Goal: Task Accomplishment & Management: Manage account settings

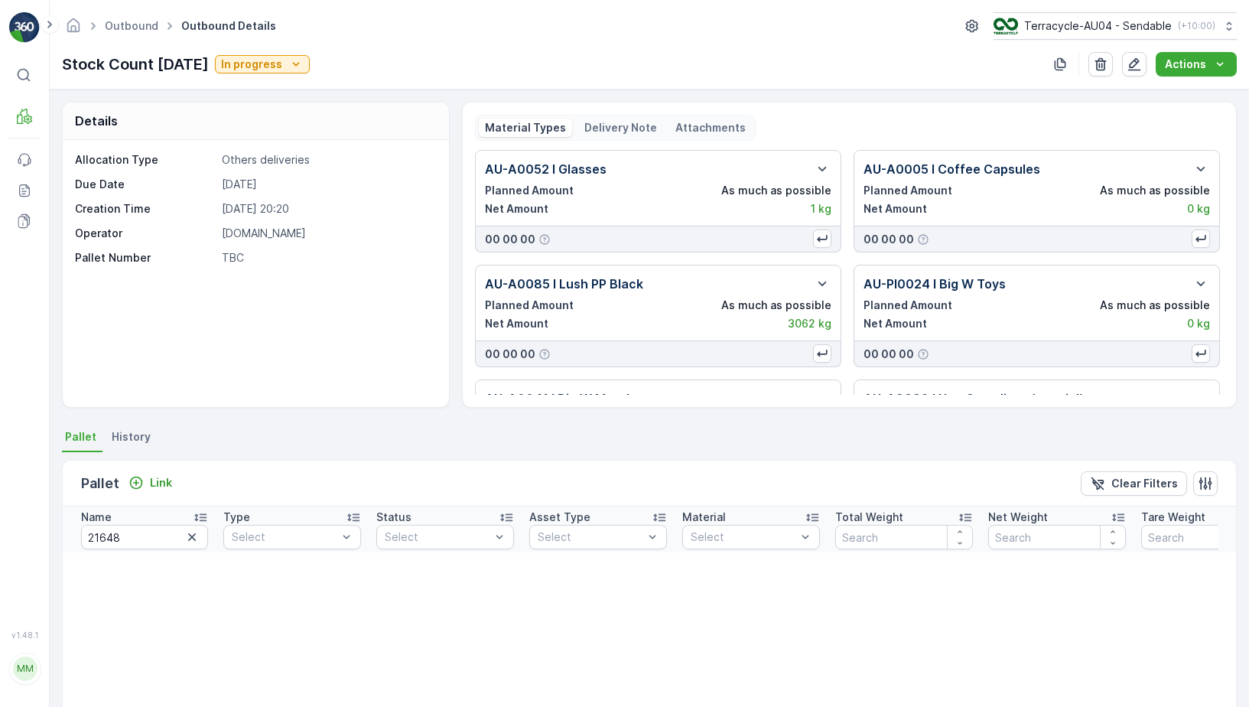
scroll to position [5, 0]
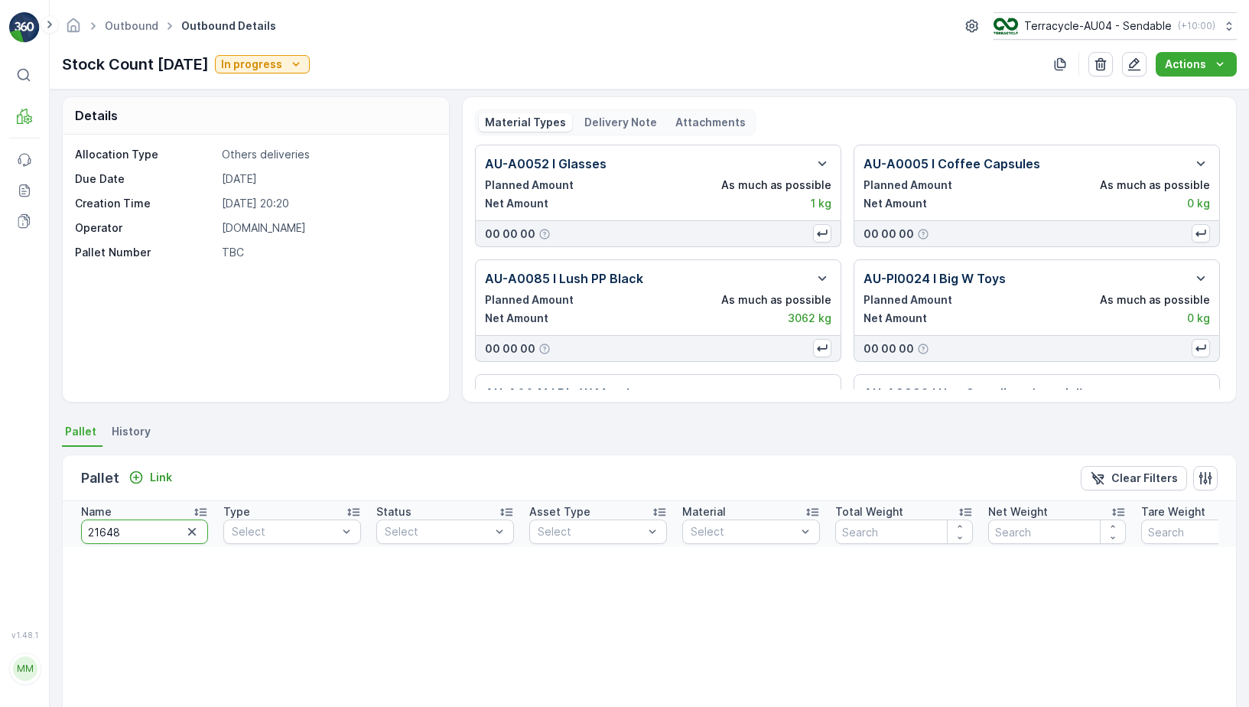
drag, startPoint x: 139, startPoint y: 531, endPoint x: -21, endPoint y: 531, distance: 159.8
click at [0, 531] on html "⌘B MRF Events Reports Documents v 1.48.1 MM MRF.AU04 monika.tur@terracycle.com …" at bounding box center [624, 353] width 1249 height 707
type input "22199"
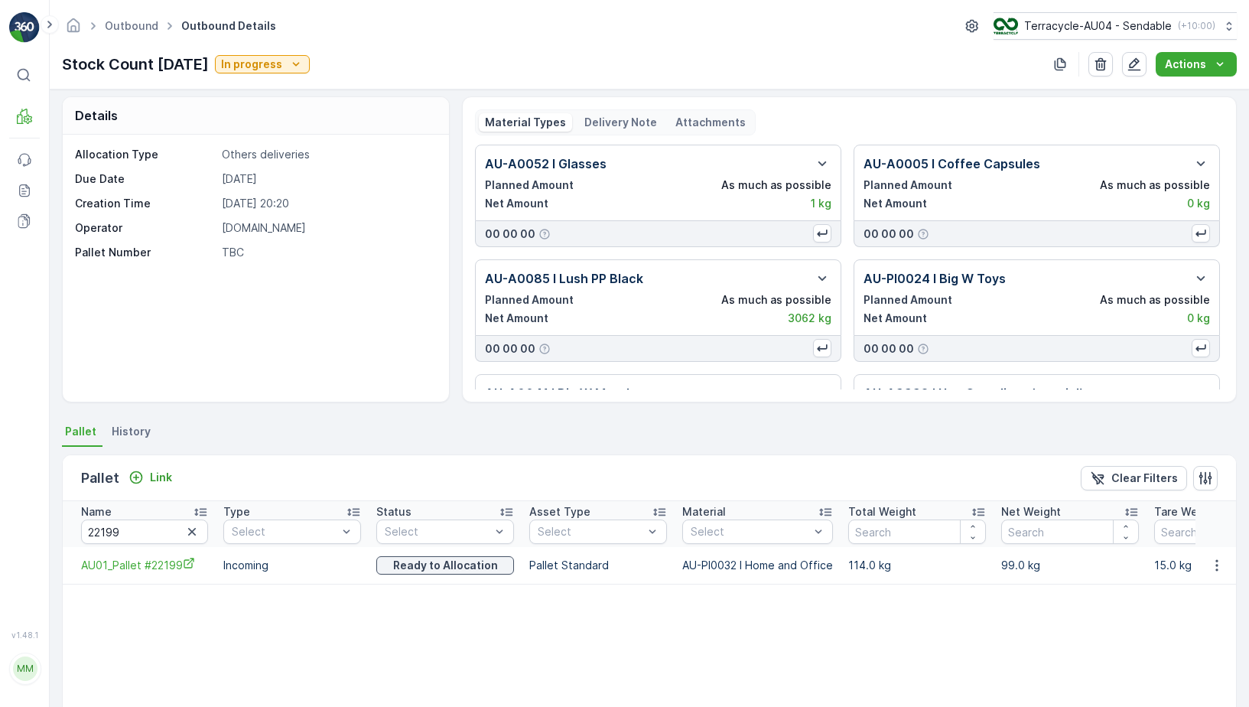
scroll to position [0, 109]
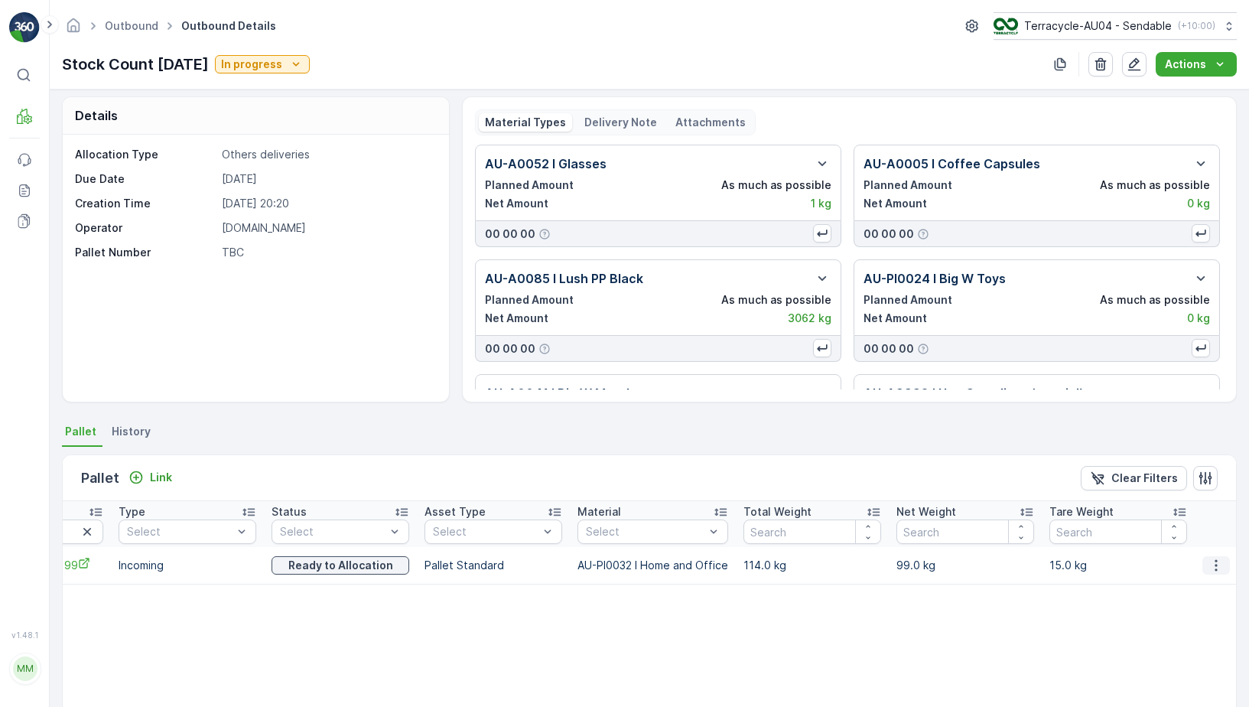
click at [1209, 564] on icon "button" at bounding box center [1215, 564] width 15 height 15
click at [1197, 626] on ul "See More Details Unlink Pallet" at bounding box center [1198, 602] width 107 height 56
click at [1201, 616] on span "Unlink Pallet" at bounding box center [1185, 616] width 62 height 15
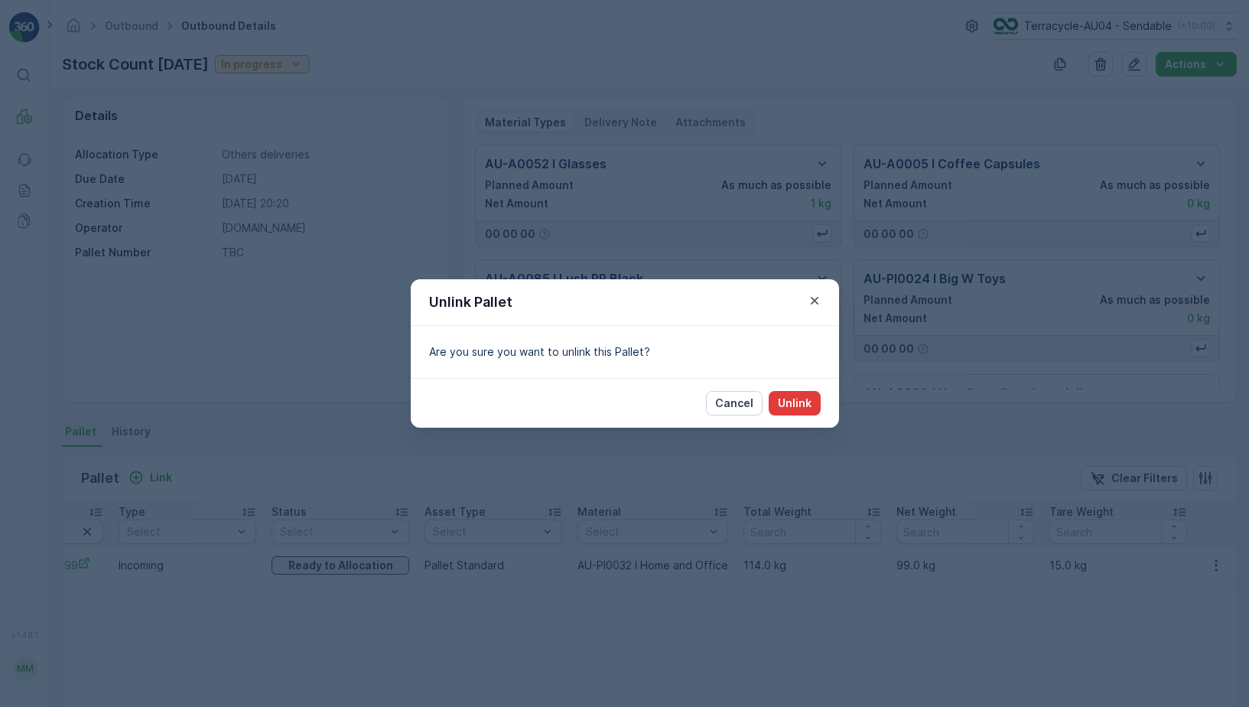
click at [802, 401] on p "Unlink" at bounding box center [795, 402] width 34 height 15
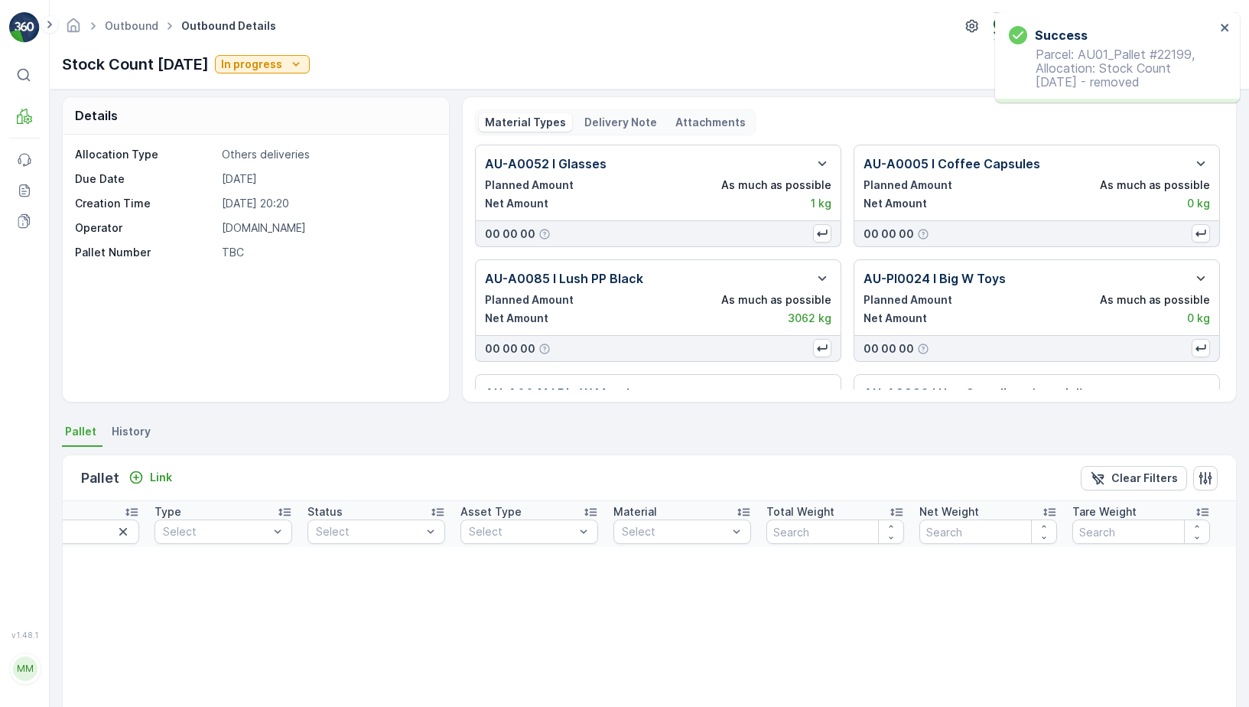
scroll to position [0, 73]
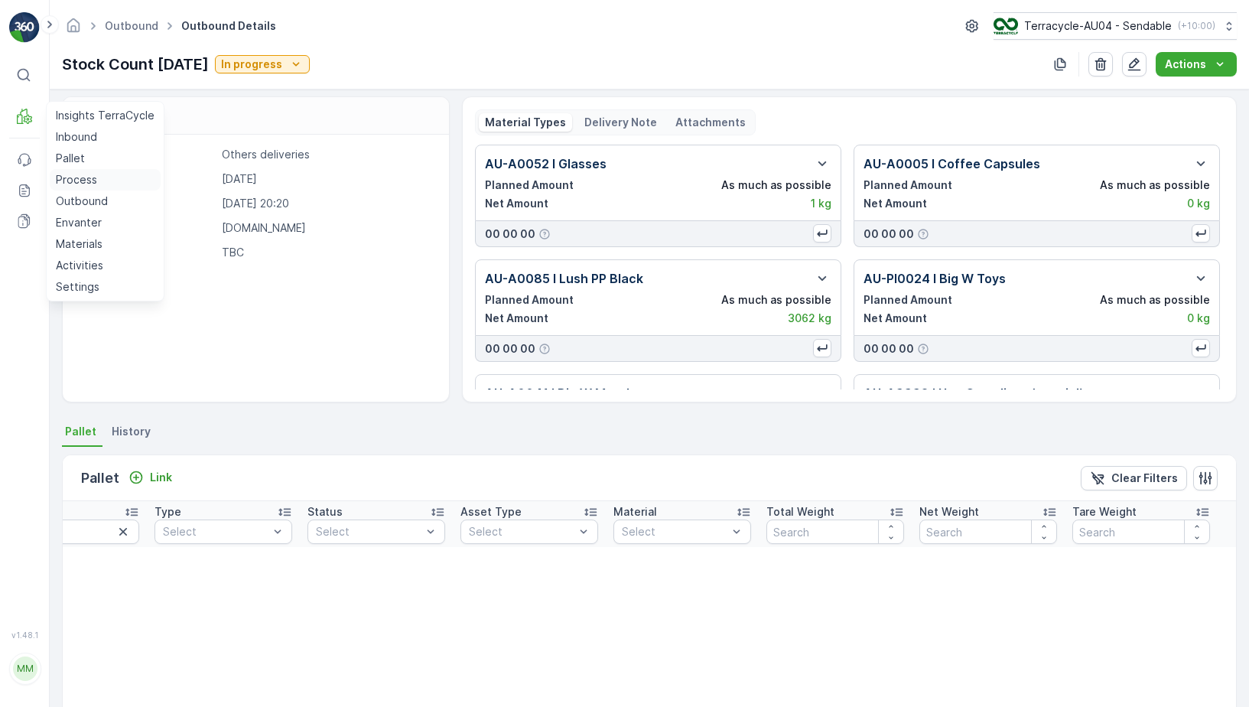
click at [80, 177] on p "Process" at bounding box center [76, 179] width 41 height 15
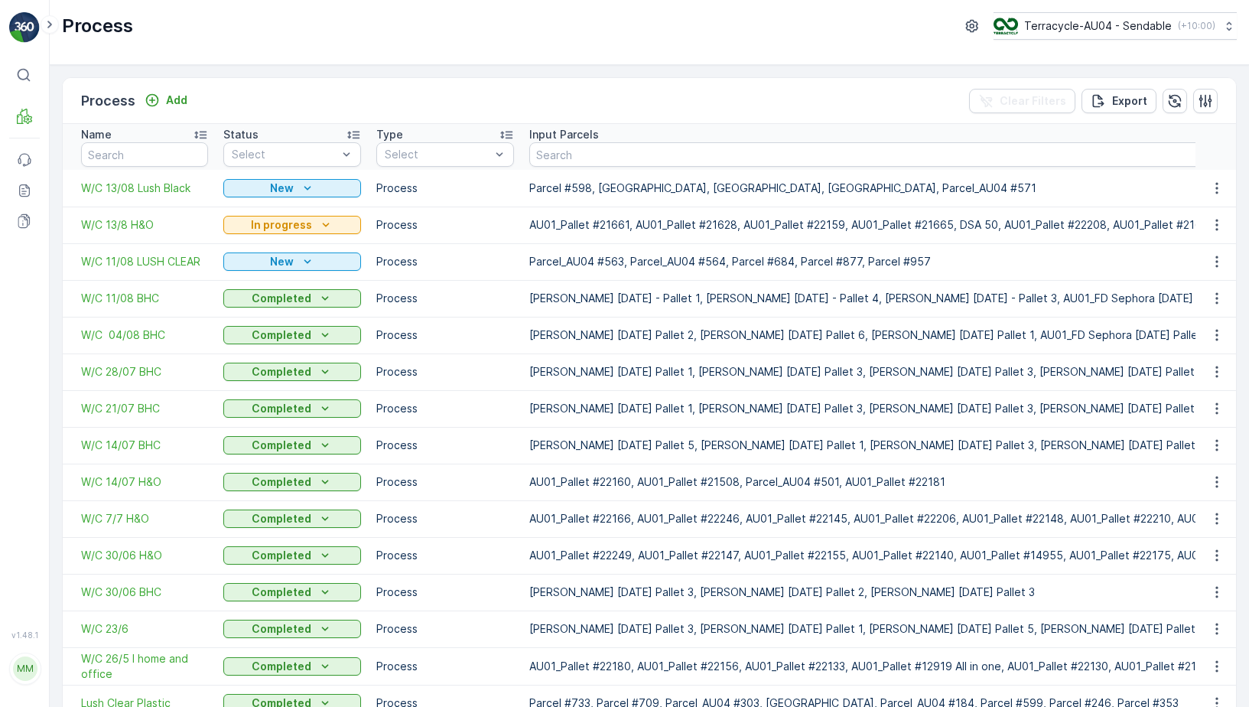
click at [165, 265] on span "W/C 11/08 LUSH CLEAR" at bounding box center [144, 261] width 127 height 15
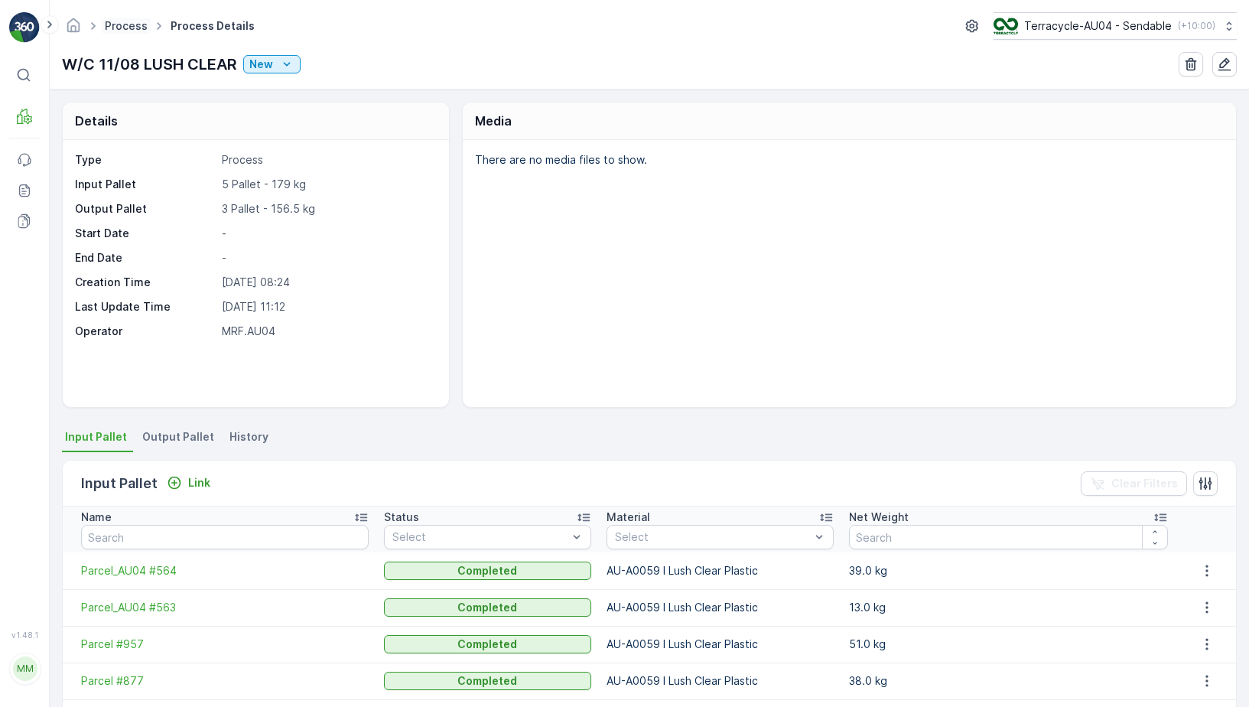
click at [122, 28] on link "Process" at bounding box center [126, 25] width 43 height 13
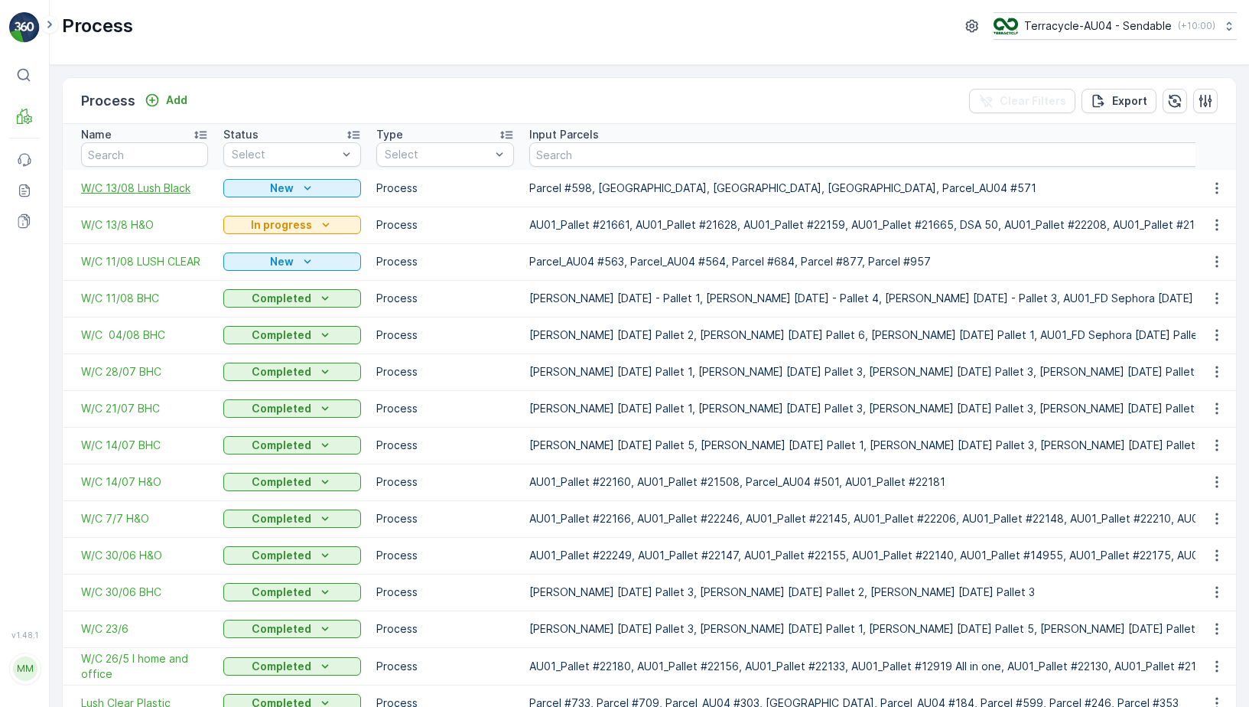
click at [150, 191] on span "W/C 13/08 Lush Black" at bounding box center [144, 187] width 127 height 15
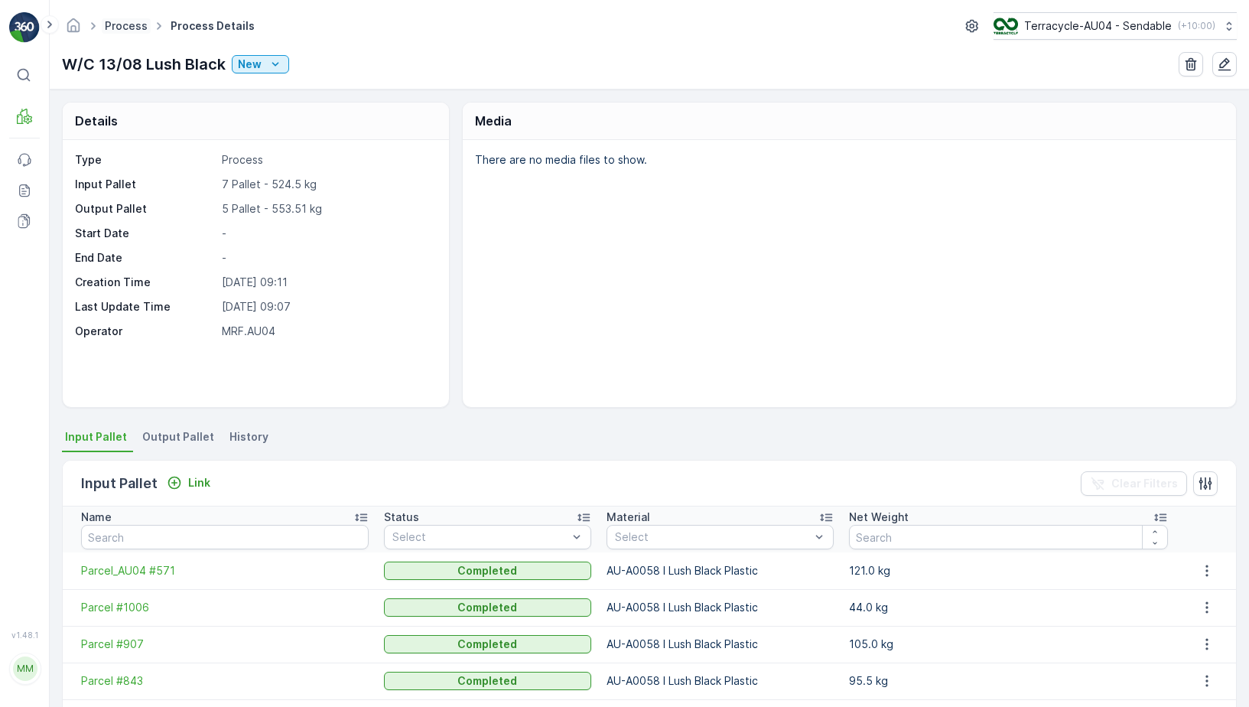
click at [120, 28] on link "Process" at bounding box center [126, 25] width 43 height 13
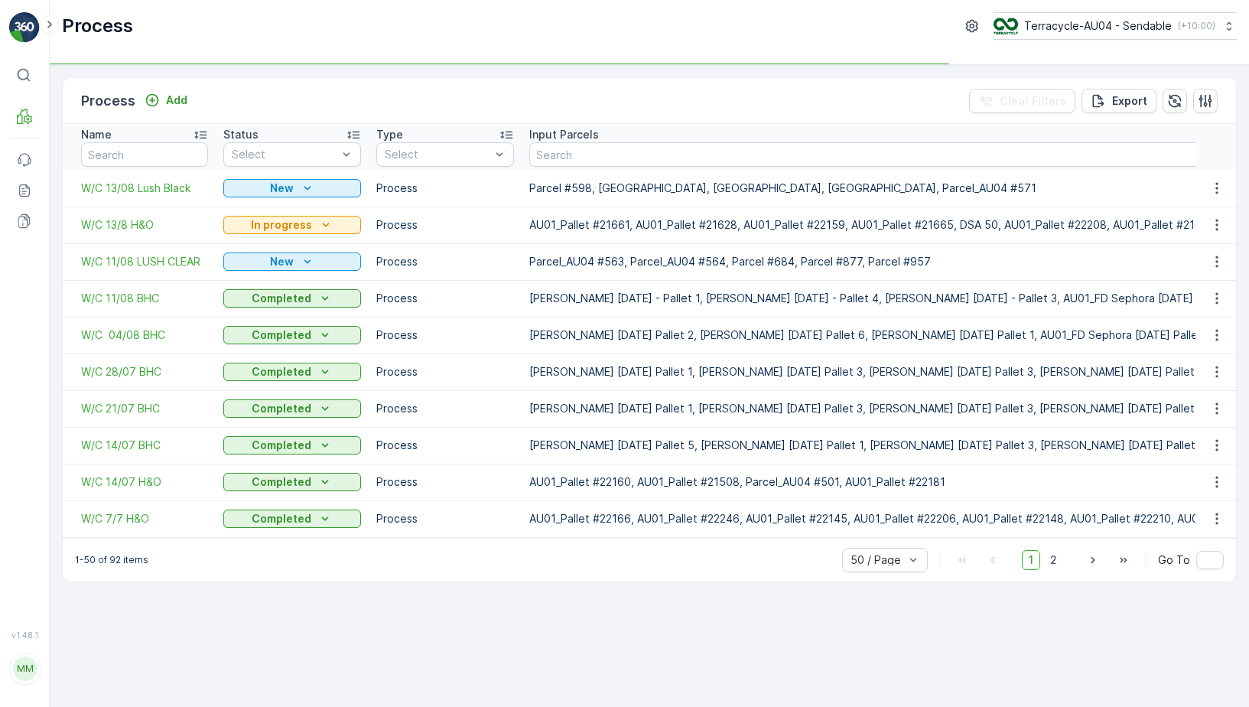
click at [23, 83] on div "⌘B" at bounding box center [24, 75] width 31 height 28
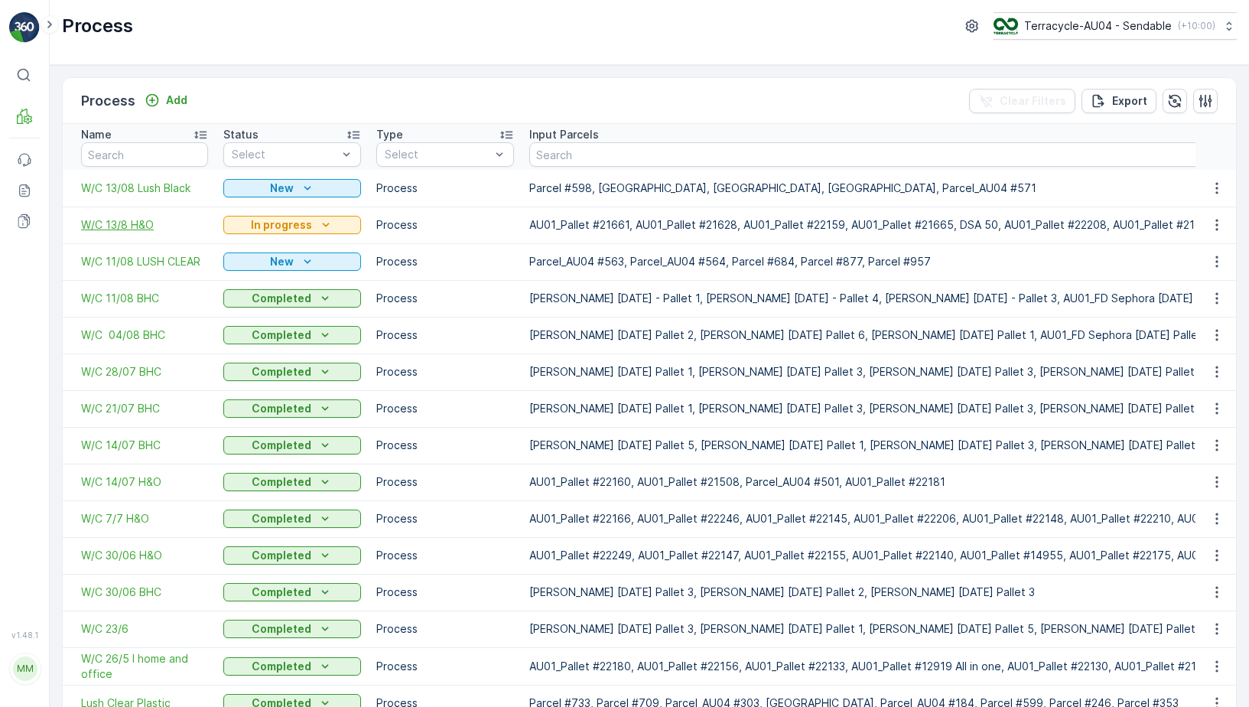
click at [132, 229] on span "W/C 13/8 H&O" at bounding box center [144, 224] width 127 height 15
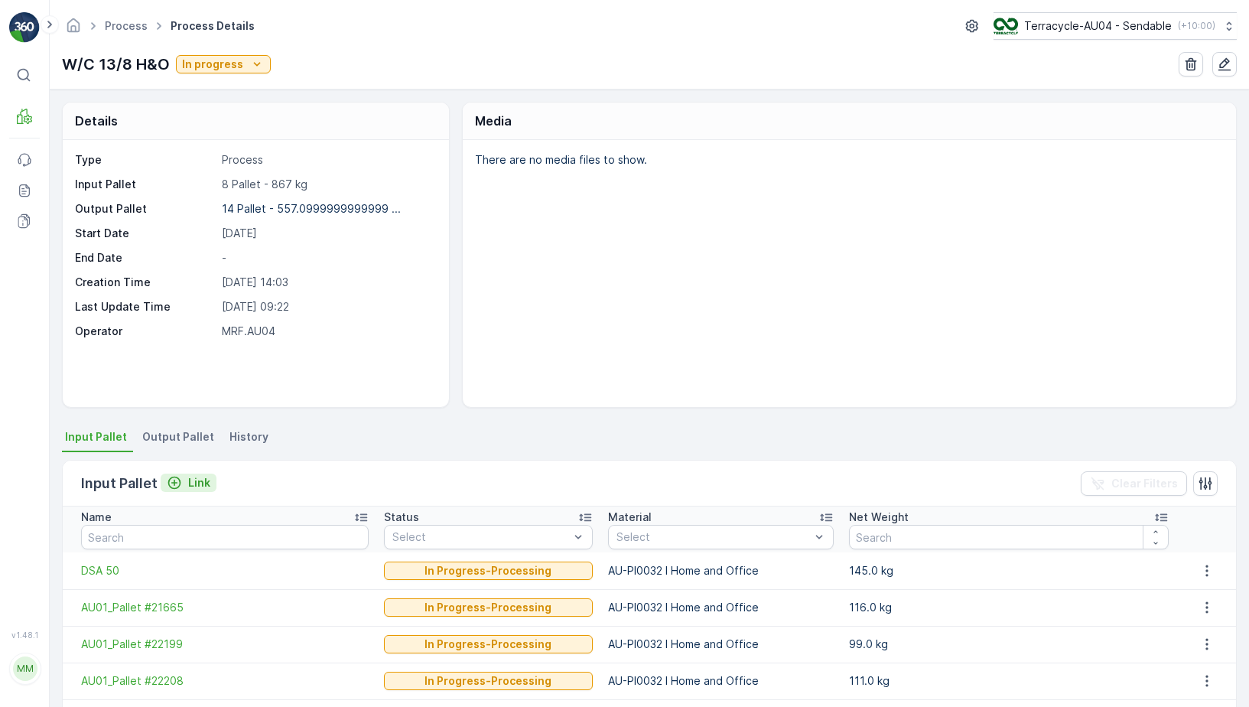
click at [185, 487] on div "Link" at bounding box center [189, 482] width 44 height 15
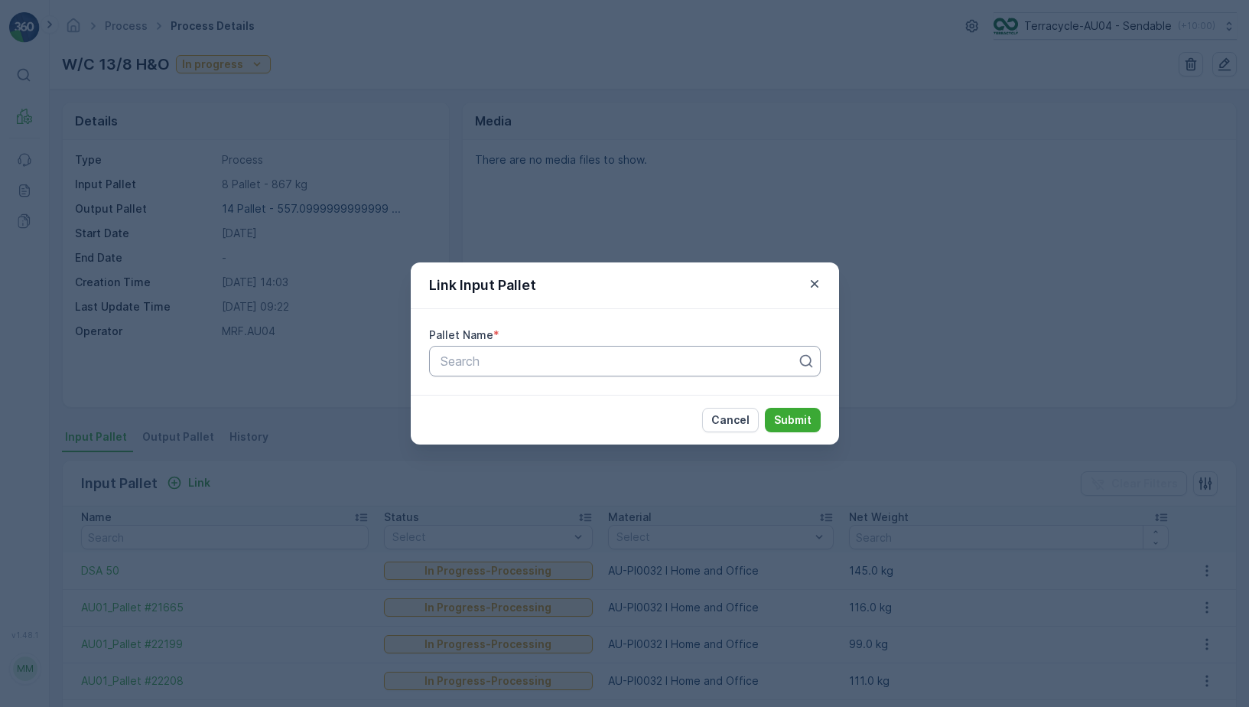
click at [470, 366] on div at bounding box center [618, 361] width 359 height 14
type input "22227"
click at [502, 398] on span "AU01_Pallet #22227" at bounding box center [495, 398] width 114 height 14
click at [794, 422] on p "Submit" at bounding box center [792, 419] width 37 height 15
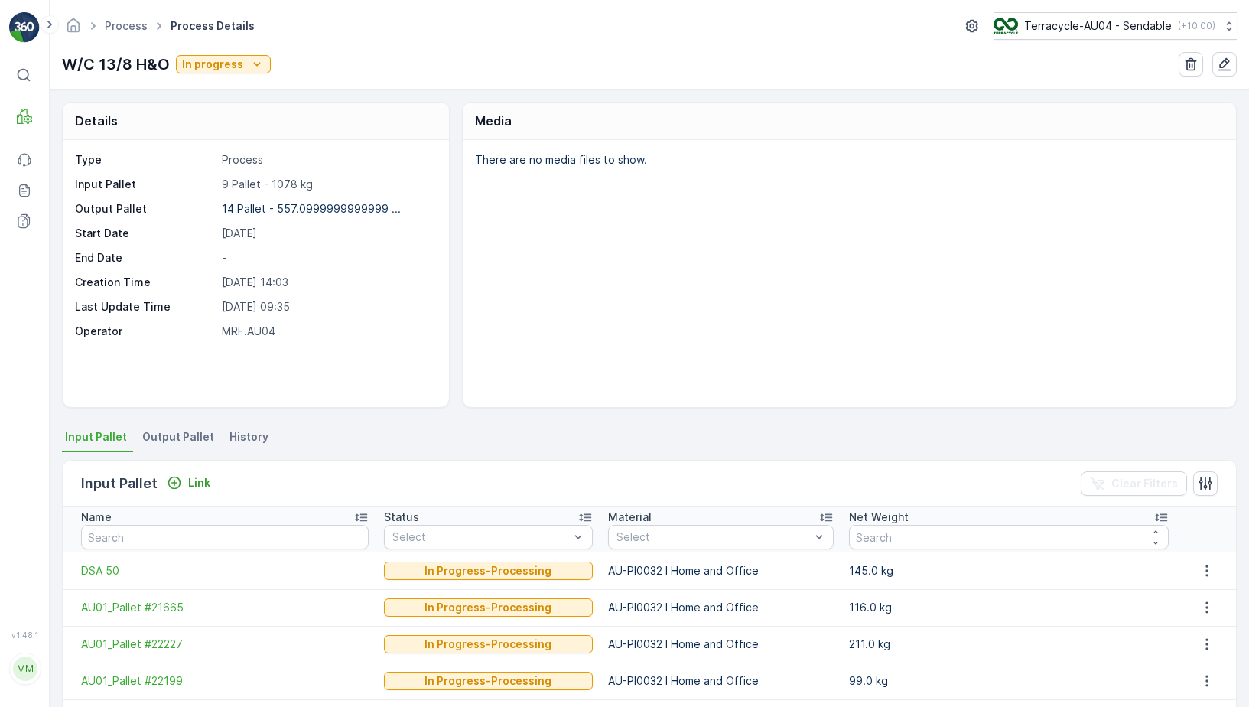
click at [173, 442] on span "Output Pallet" at bounding box center [178, 436] width 72 height 15
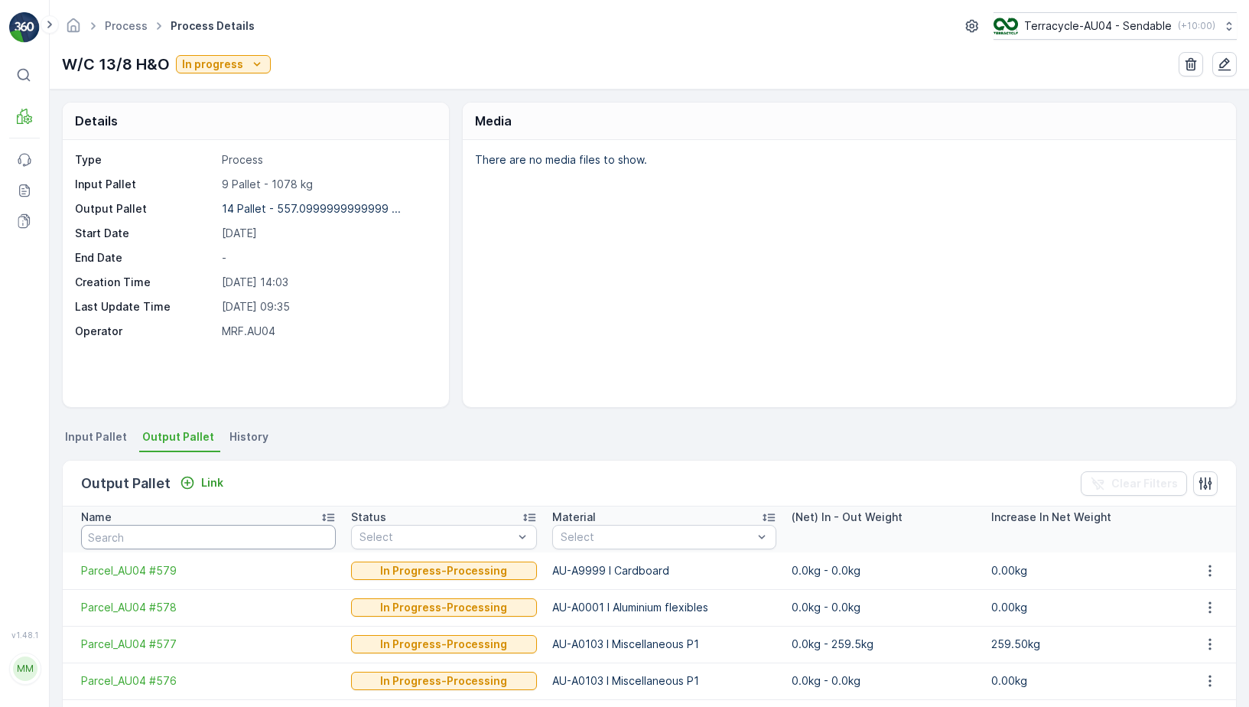
click at [171, 538] on input "text" at bounding box center [208, 537] width 255 height 24
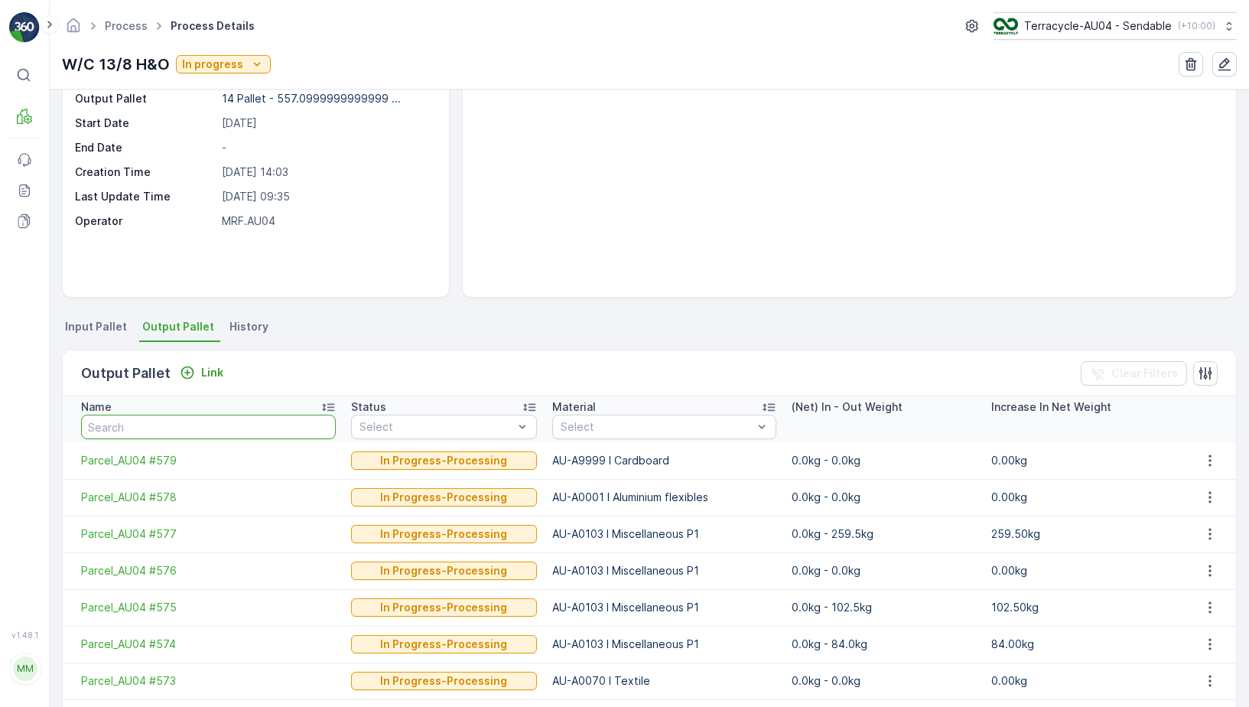
scroll to position [107, 0]
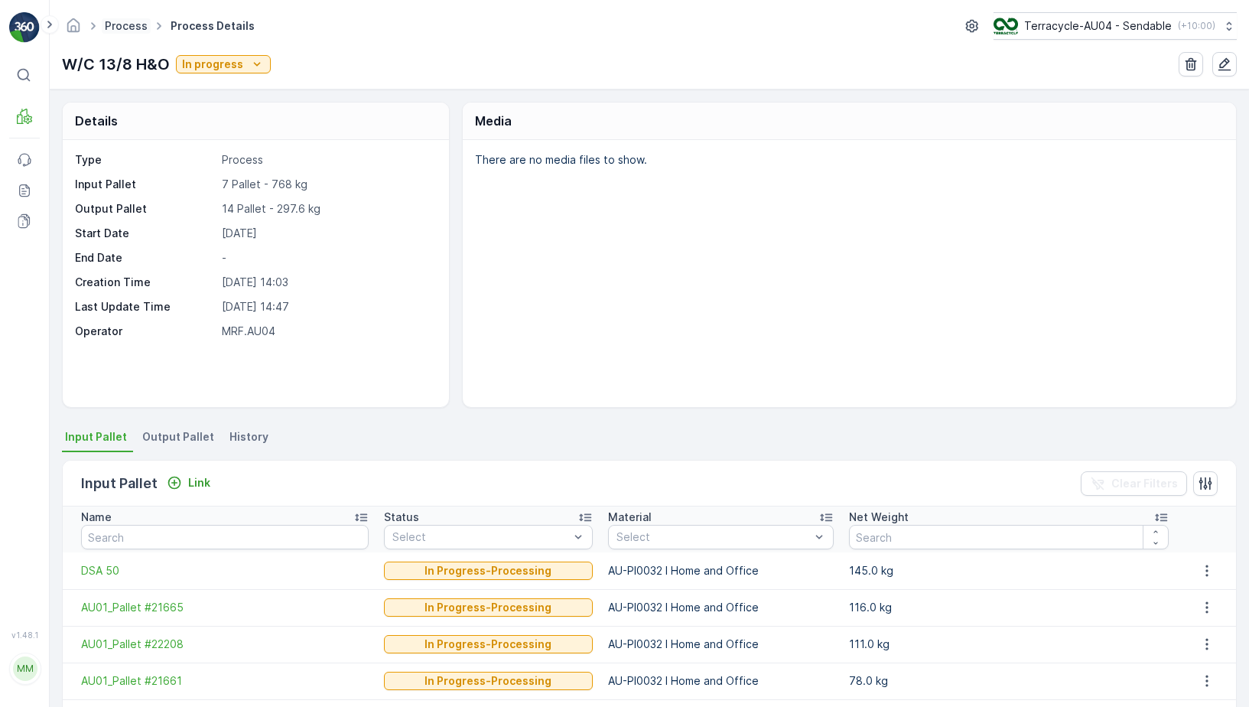
click at [135, 29] on link "Process" at bounding box center [126, 25] width 43 height 13
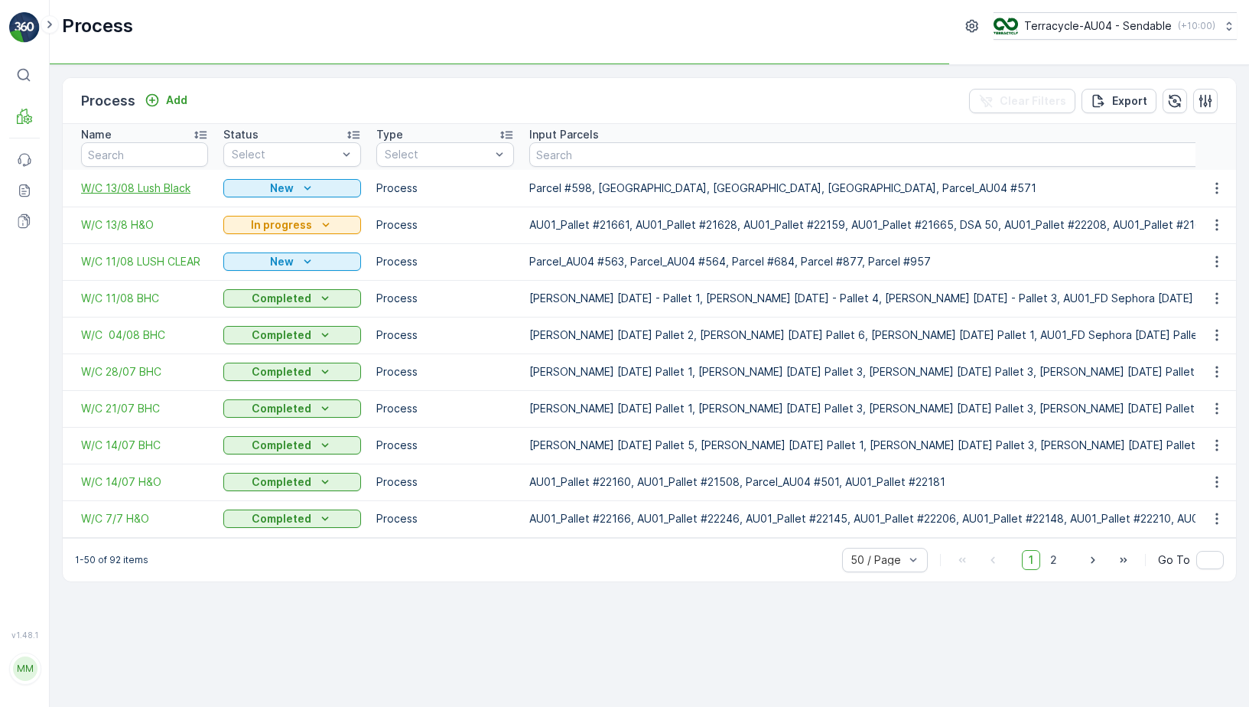
click at [154, 187] on span "W/C 13/08 Lush Black" at bounding box center [144, 187] width 127 height 15
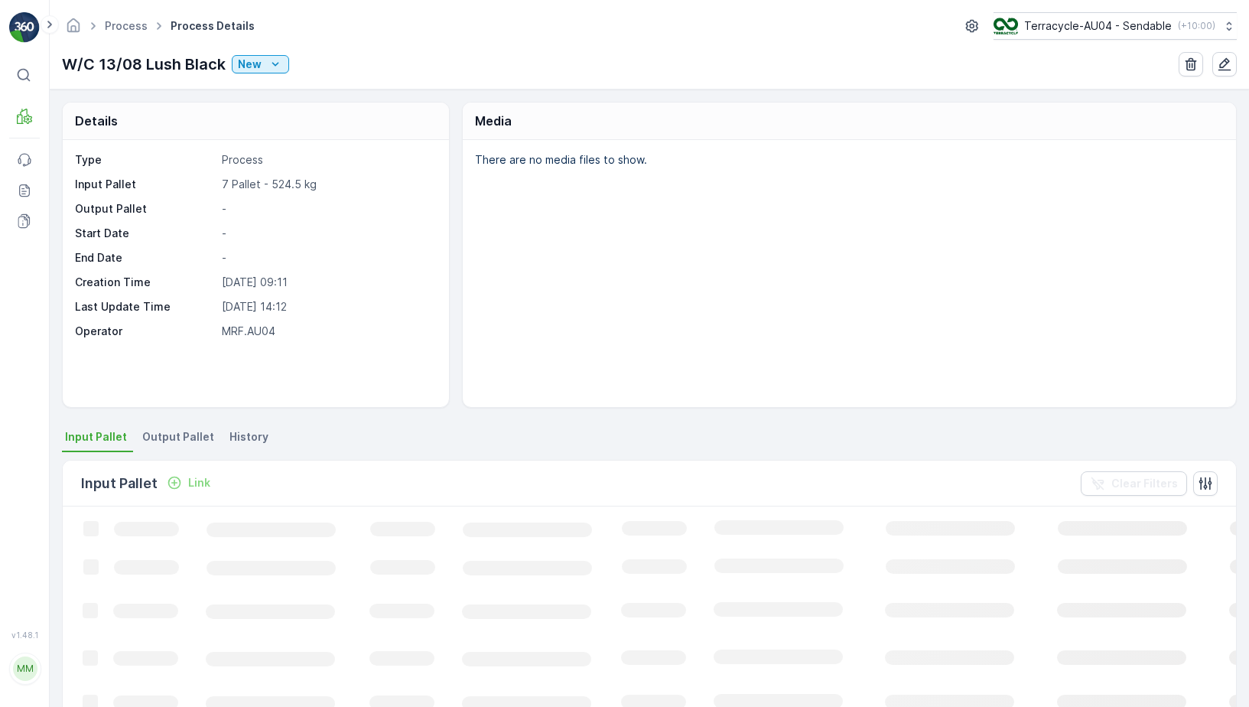
click at [177, 433] on span "Output Pallet" at bounding box center [178, 436] width 72 height 15
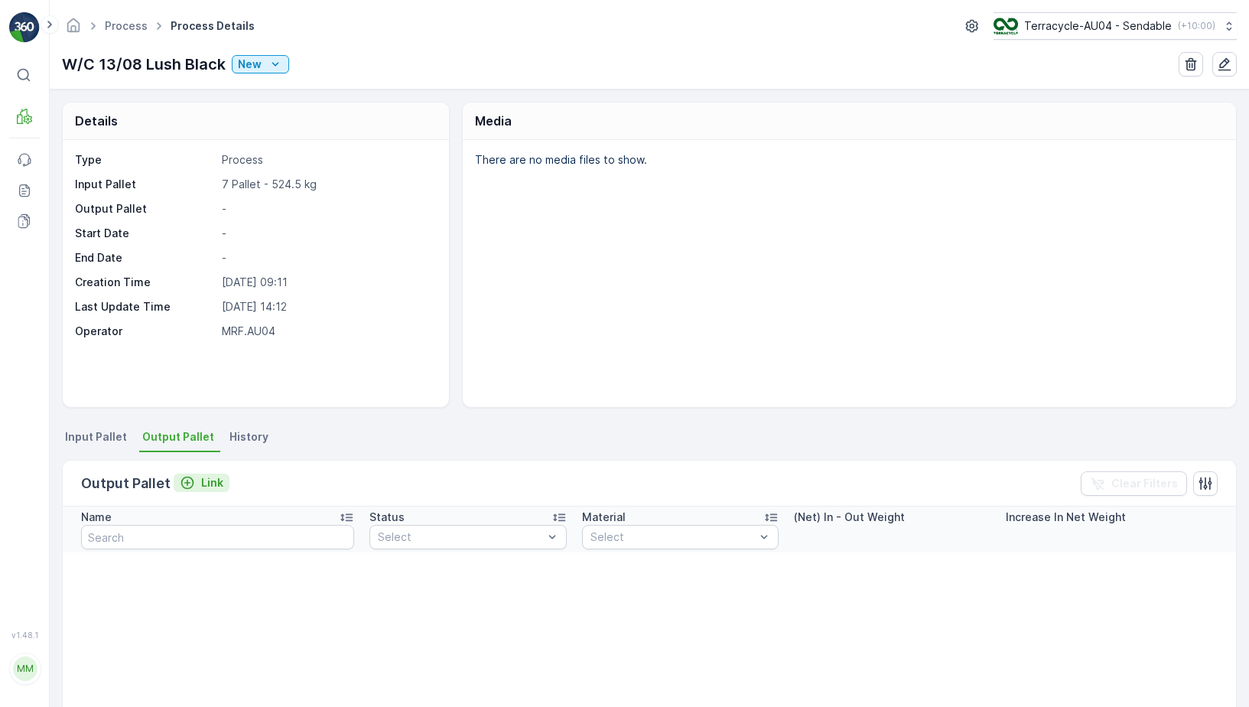
click at [198, 480] on div "Link" at bounding box center [202, 482] width 44 height 15
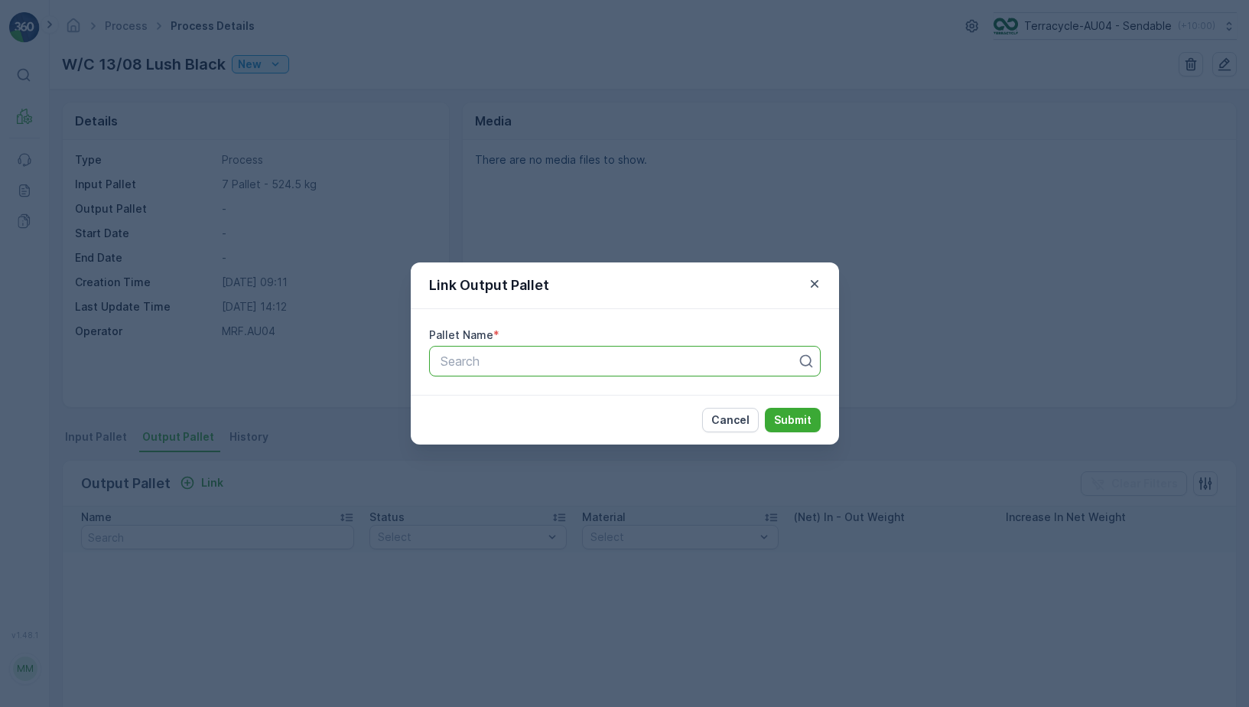
click at [493, 358] on div at bounding box center [618, 361] width 359 height 14
type input "566"
click at [525, 400] on span "Parcel_AU04 #566" at bounding box center [492, 398] width 109 height 14
click at [803, 427] on p "Submit" at bounding box center [792, 419] width 37 height 15
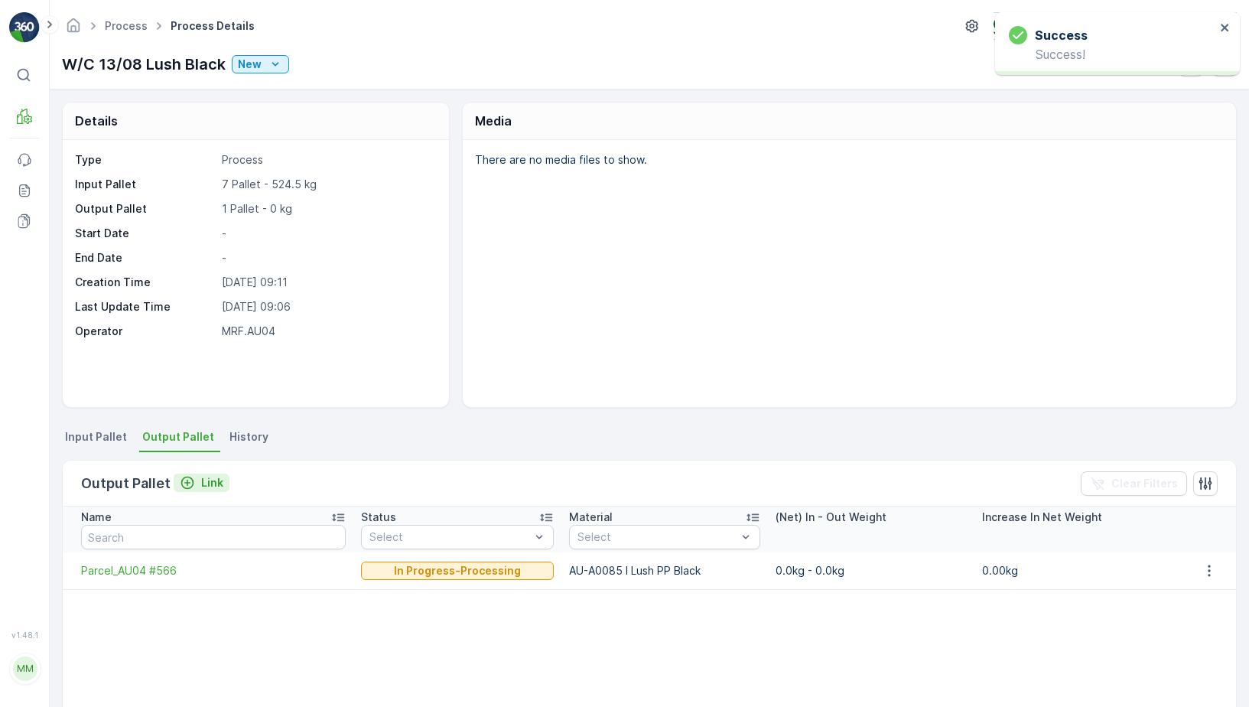
click at [201, 479] on p "Link" at bounding box center [212, 482] width 22 height 15
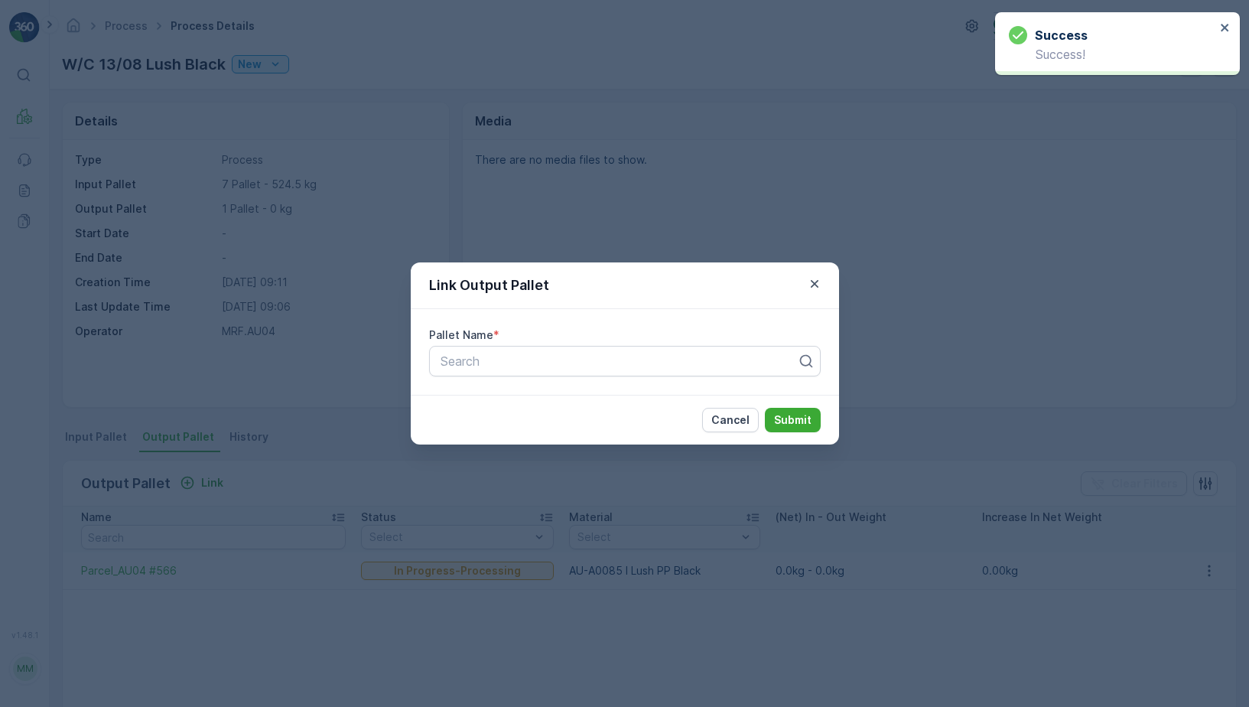
click at [422, 367] on div "Pallet Name * Search" at bounding box center [625, 352] width 428 height 86
type input "567"
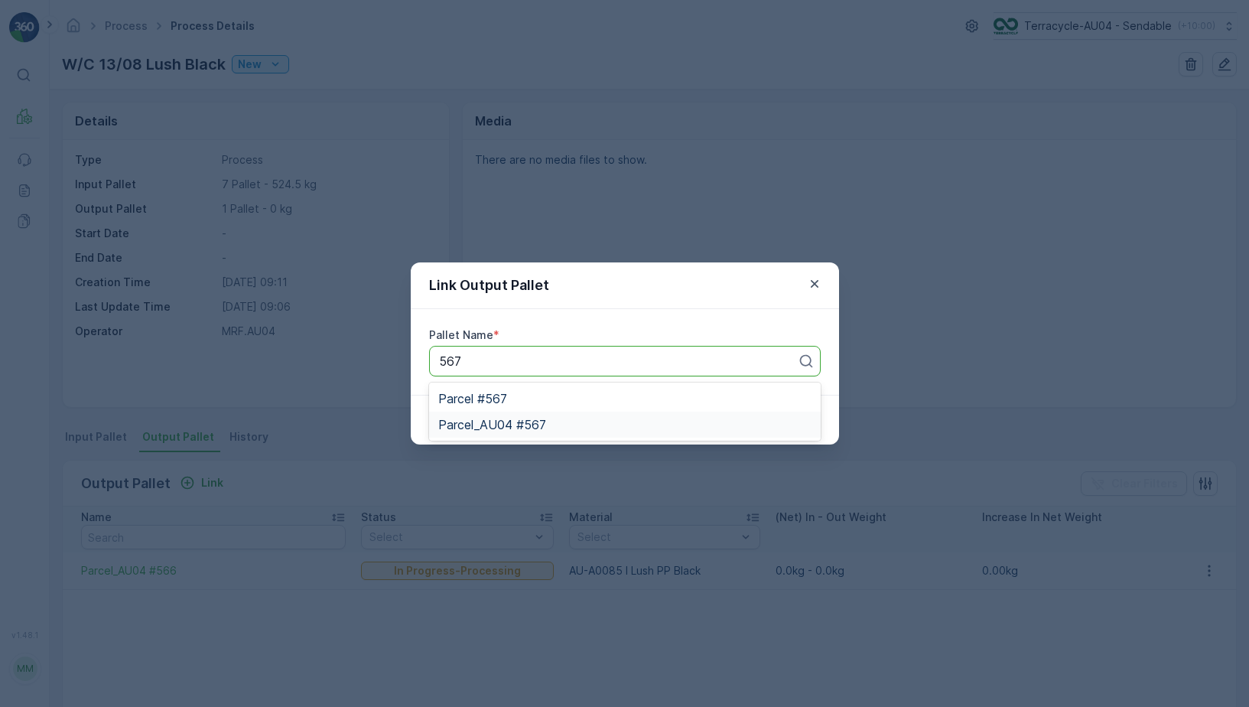
click at [547, 425] on div "Parcel_AU04 #567" at bounding box center [624, 424] width 373 height 14
click at [786, 417] on p "Submit" at bounding box center [792, 419] width 37 height 15
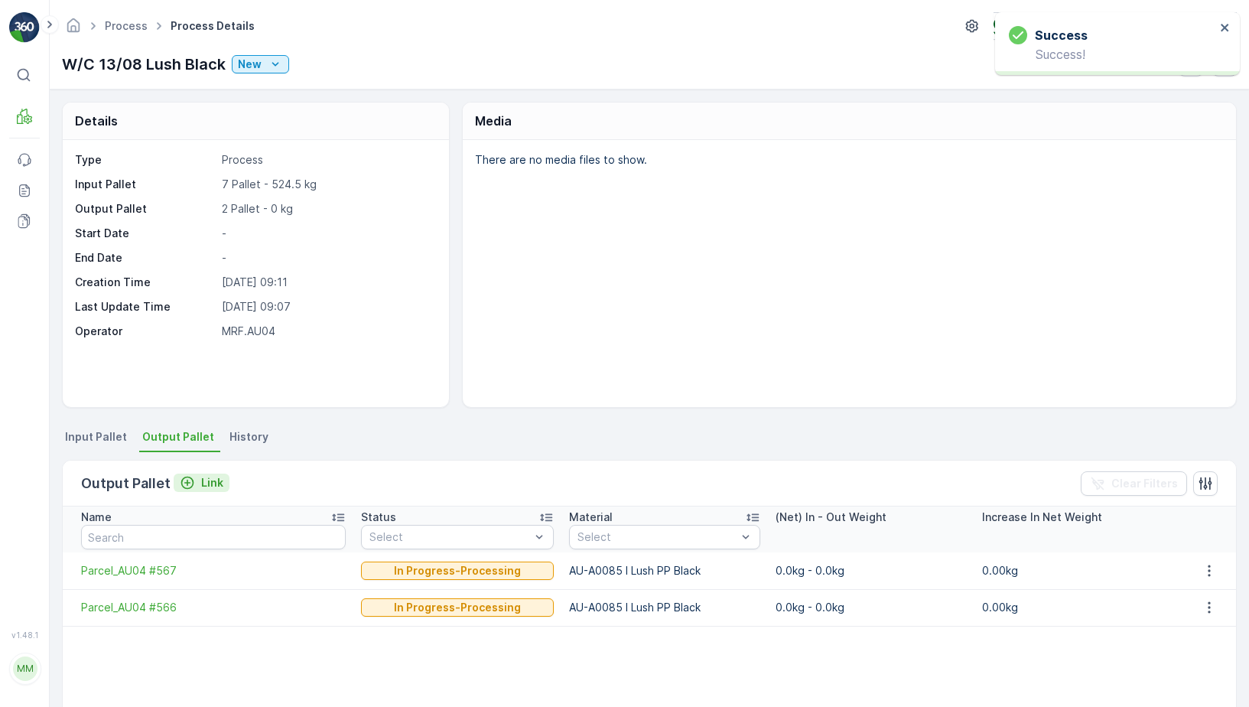
click at [206, 483] on p "Link" at bounding box center [212, 482] width 22 height 15
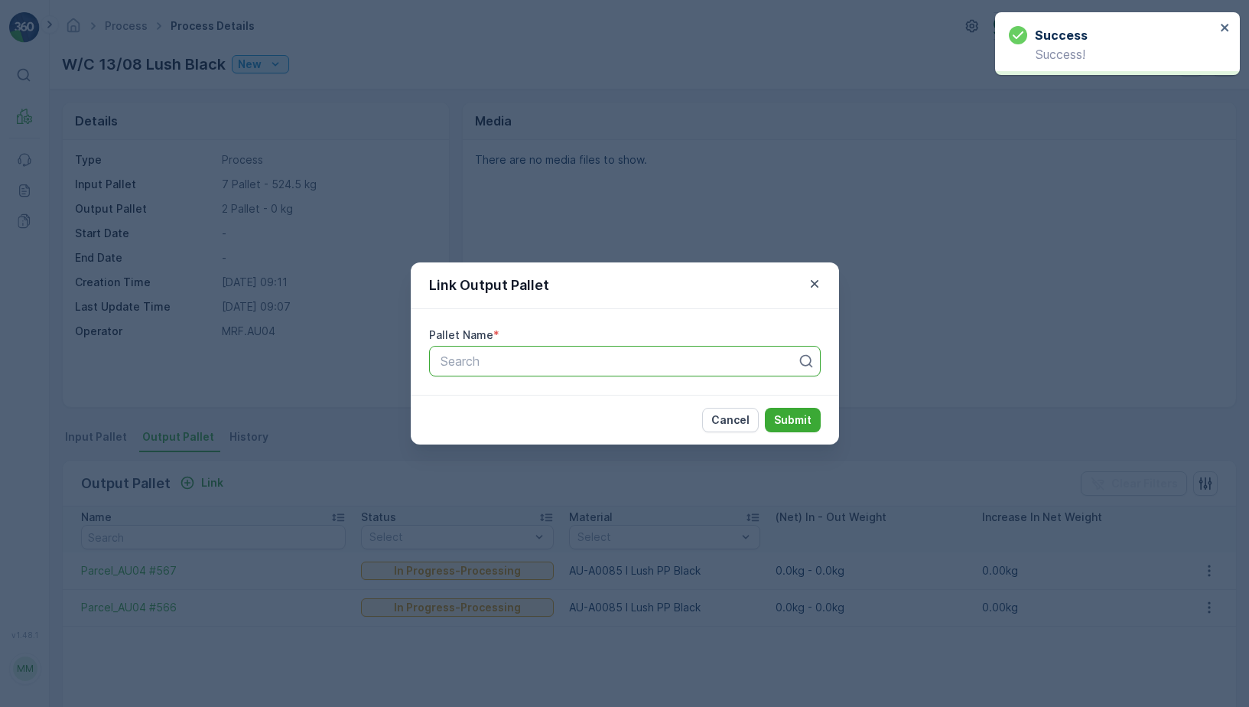
click at [489, 370] on div "Search" at bounding box center [624, 361] width 391 height 31
type input "568"
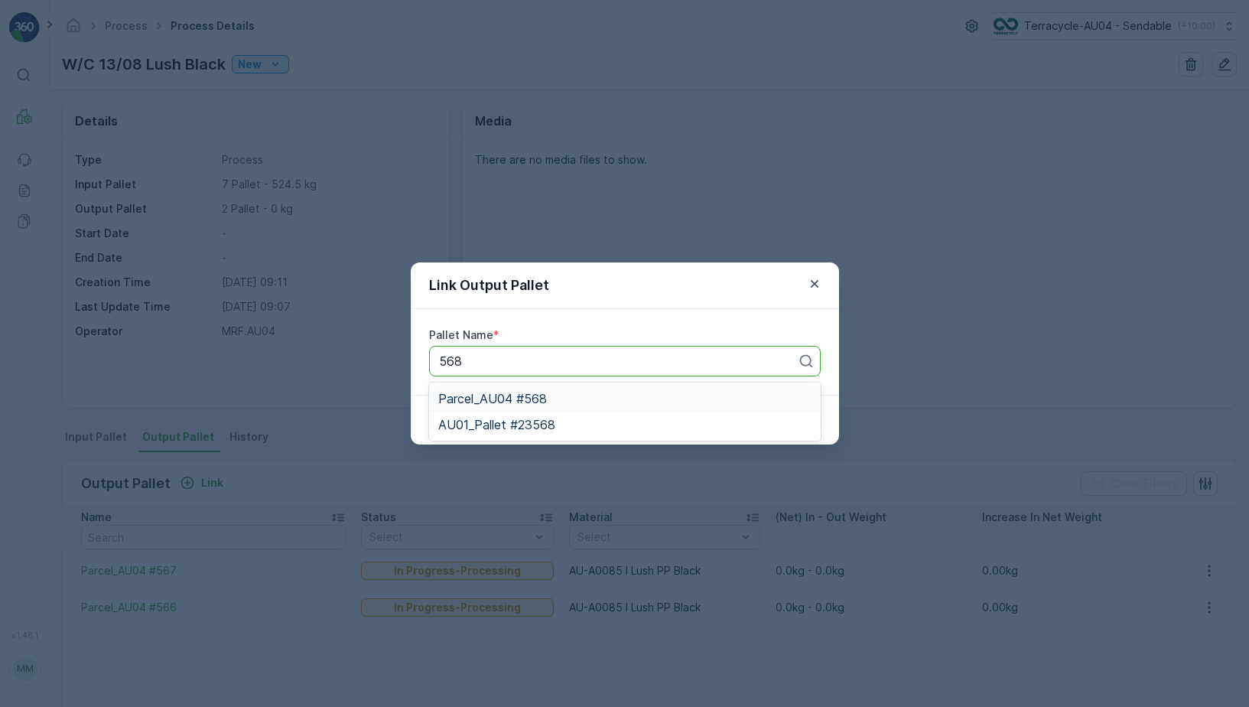
click at [554, 393] on div "Parcel_AU04 #568" at bounding box center [624, 398] width 373 height 14
click at [800, 414] on p "Submit" at bounding box center [792, 419] width 37 height 15
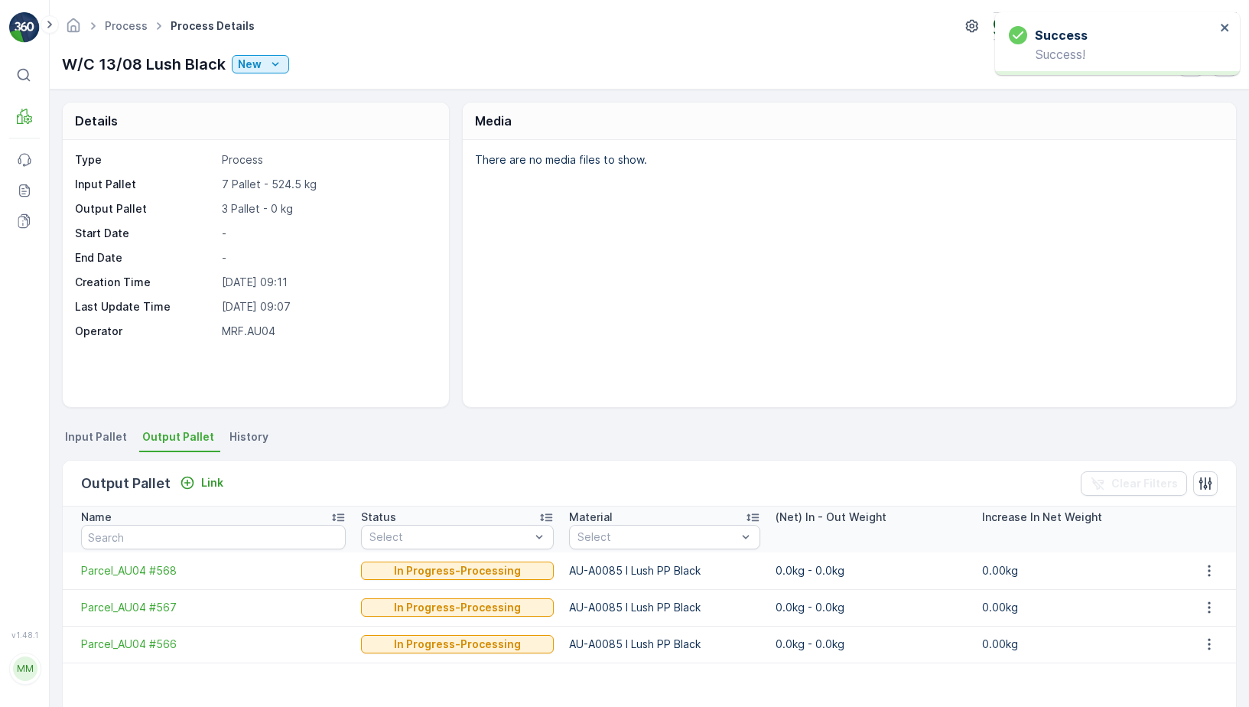
click at [197, 469] on div "Output Pallet Link Clear Filters" at bounding box center [649, 483] width 1173 height 46
click at [197, 486] on div "Link" at bounding box center [202, 482] width 44 height 15
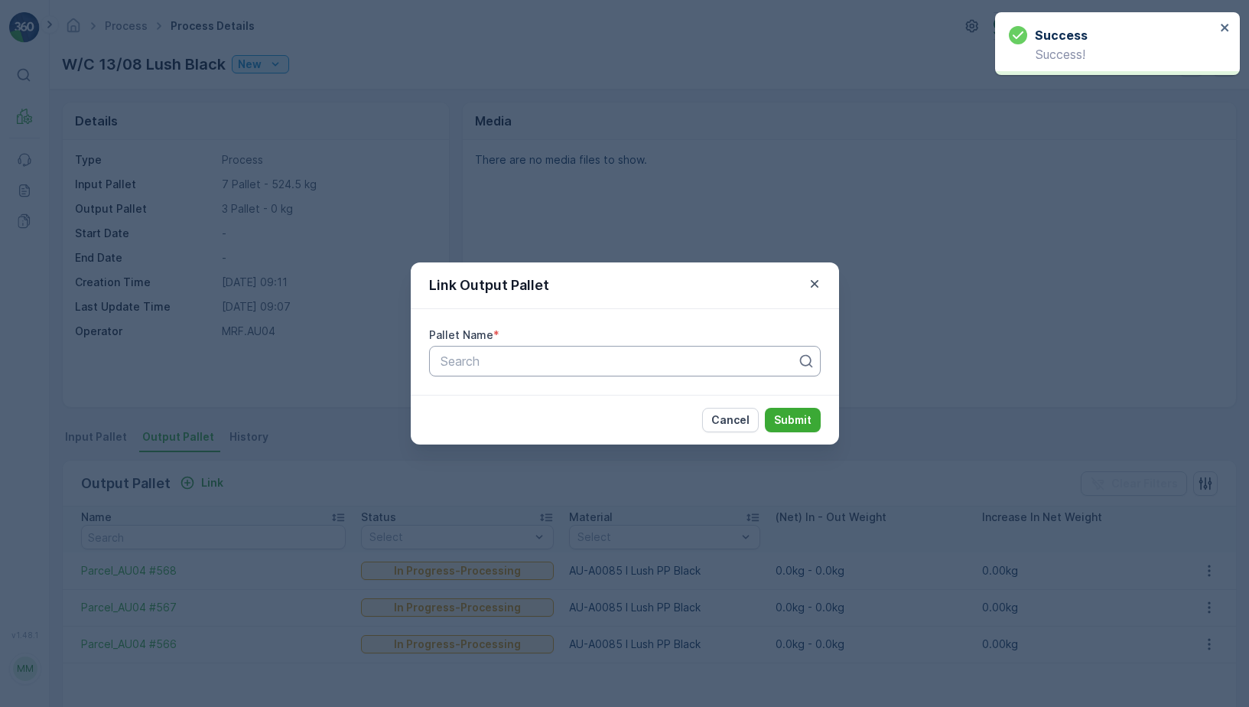
click at [476, 362] on div at bounding box center [618, 361] width 359 height 14
type input "569"
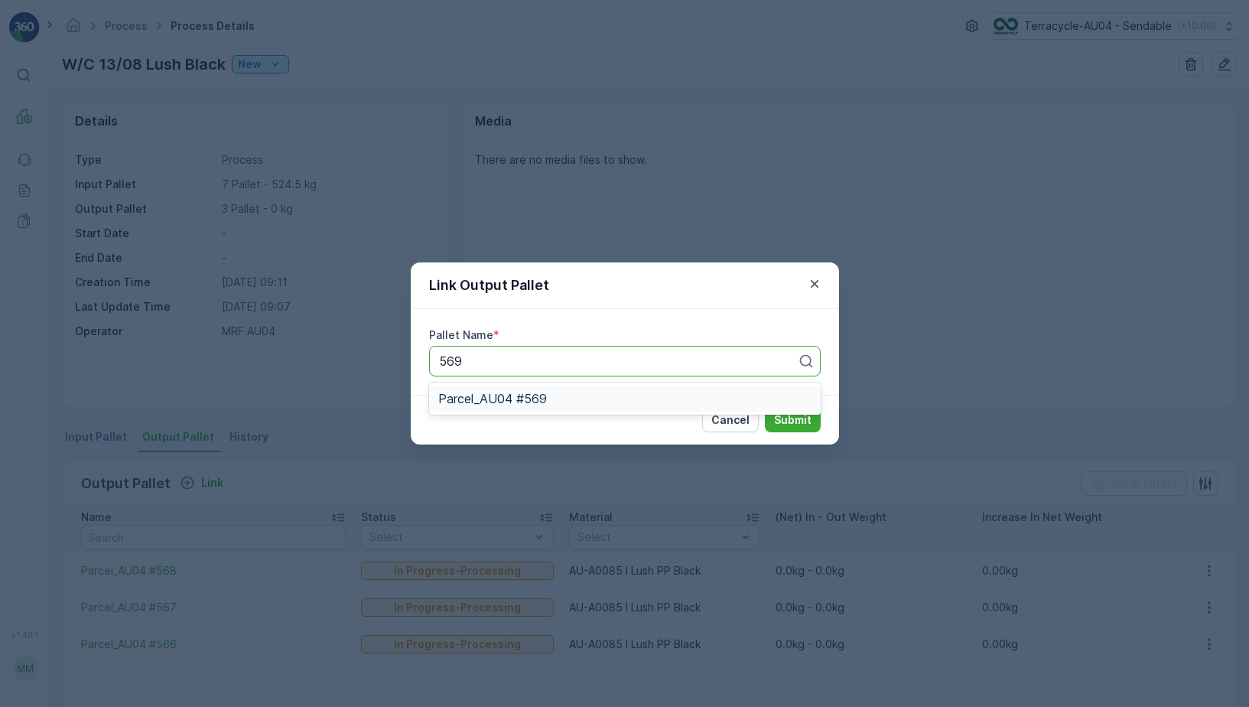
click at [542, 401] on span "Parcel_AU04 #569" at bounding box center [492, 398] width 109 height 14
click at [794, 419] on p "Submit" at bounding box center [792, 419] width 37 height 15
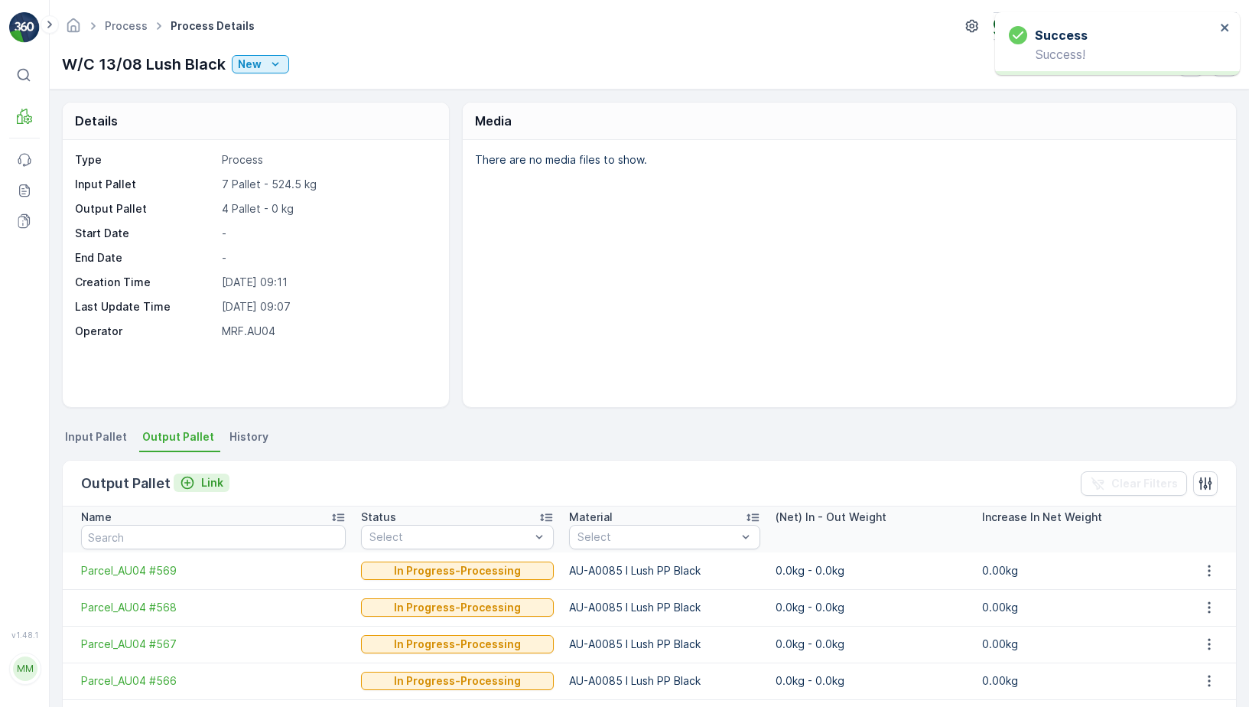
click at [194, 487] on div "Link" at bounding box center [202, 482] width 44 height 15
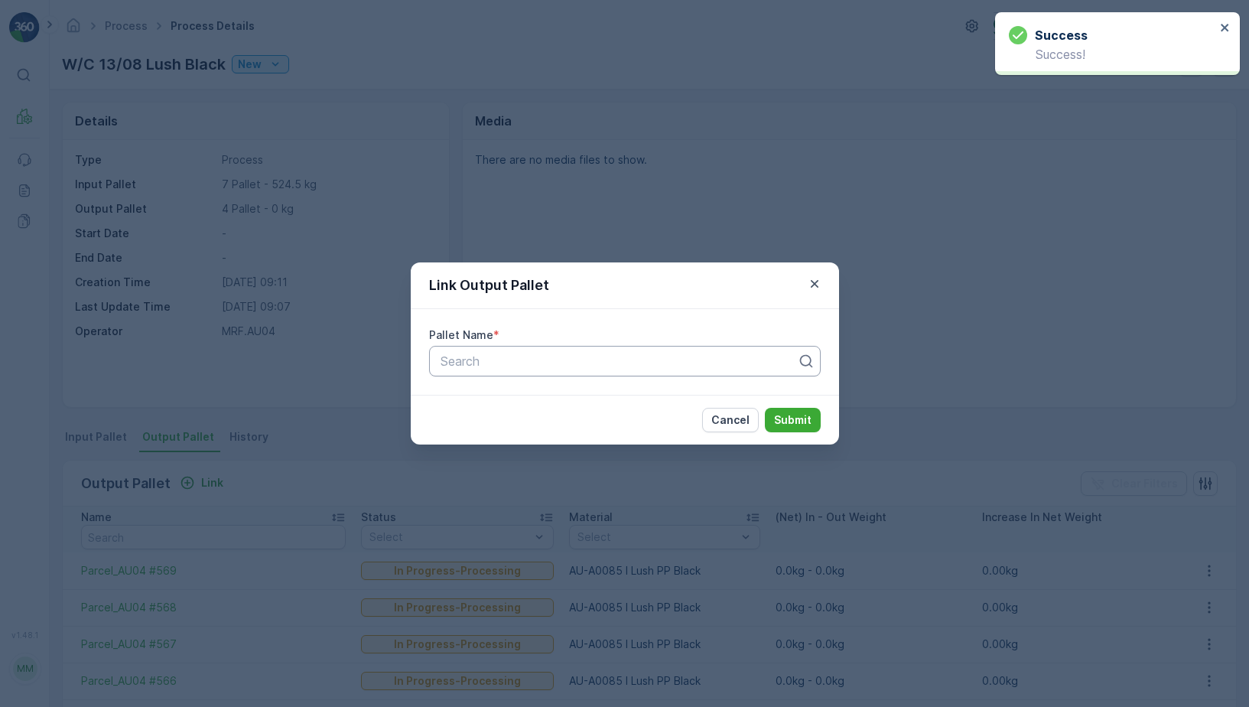
click at [463, 361] on div at bounding box center [618, 361] width 359 height 14
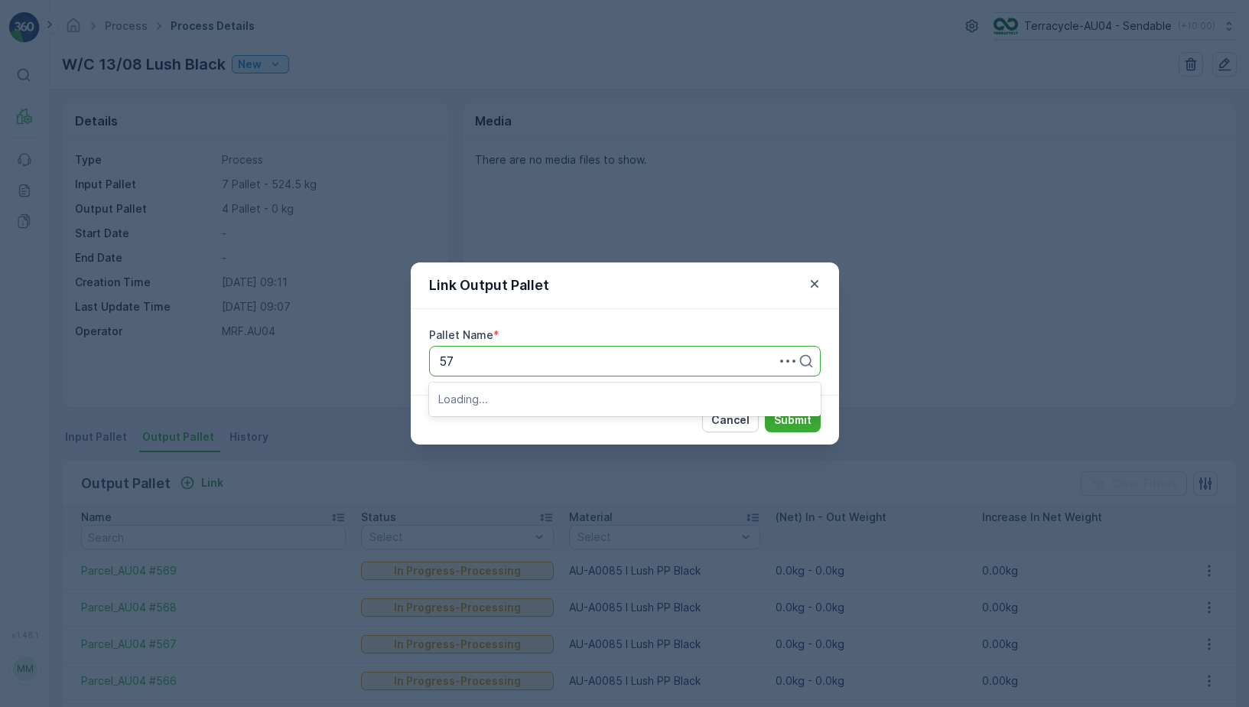
type input "572"
click at [495, 401] on span "Parcel_AU04 #572" at bounding box center [491, 398] width 107 height 14
click at [775, 417] on p "Submit" at bounding box center [792, 419] width 37 height 15
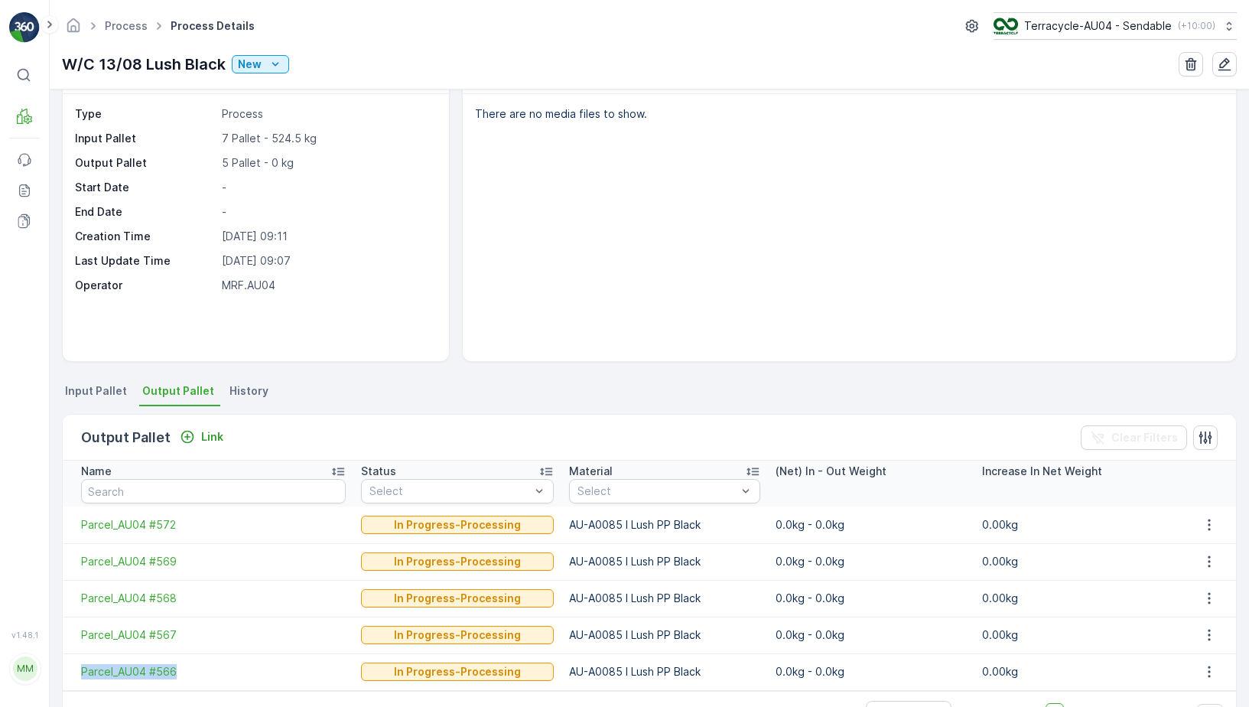
scroll to position [93, 0]
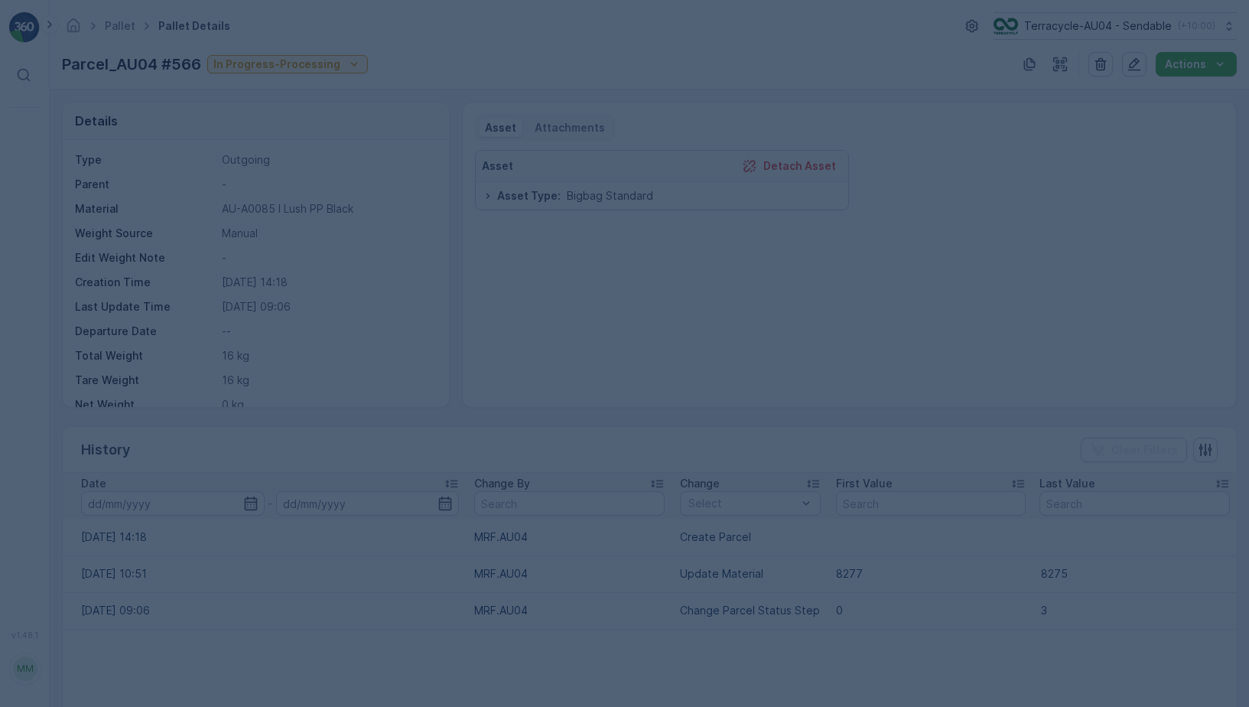
click at [862, 282] on div at bounding box center [624, 353] width 1249 height 707
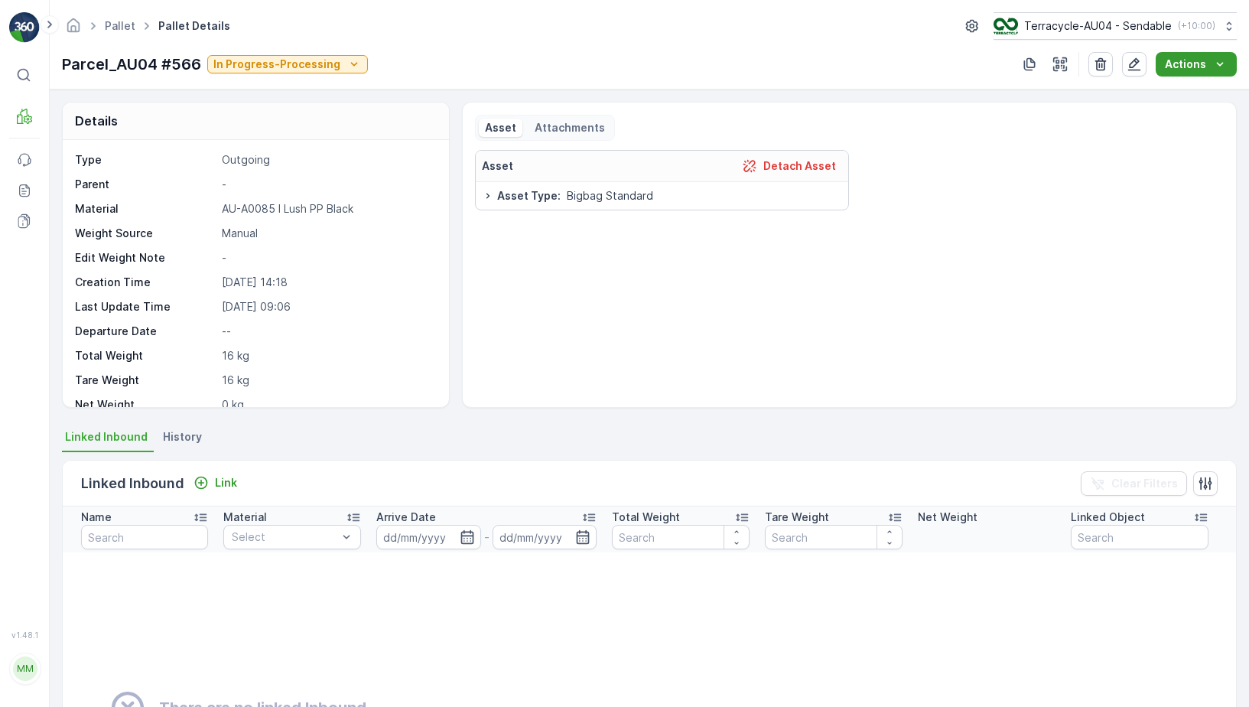
click at [1168, 63] on p "Actions" at bounding box center [1185, 64] width 41 height 15
click at [1174, 96] on span "Update Weight" at bounding box center [1203, 93] width 78 height 15
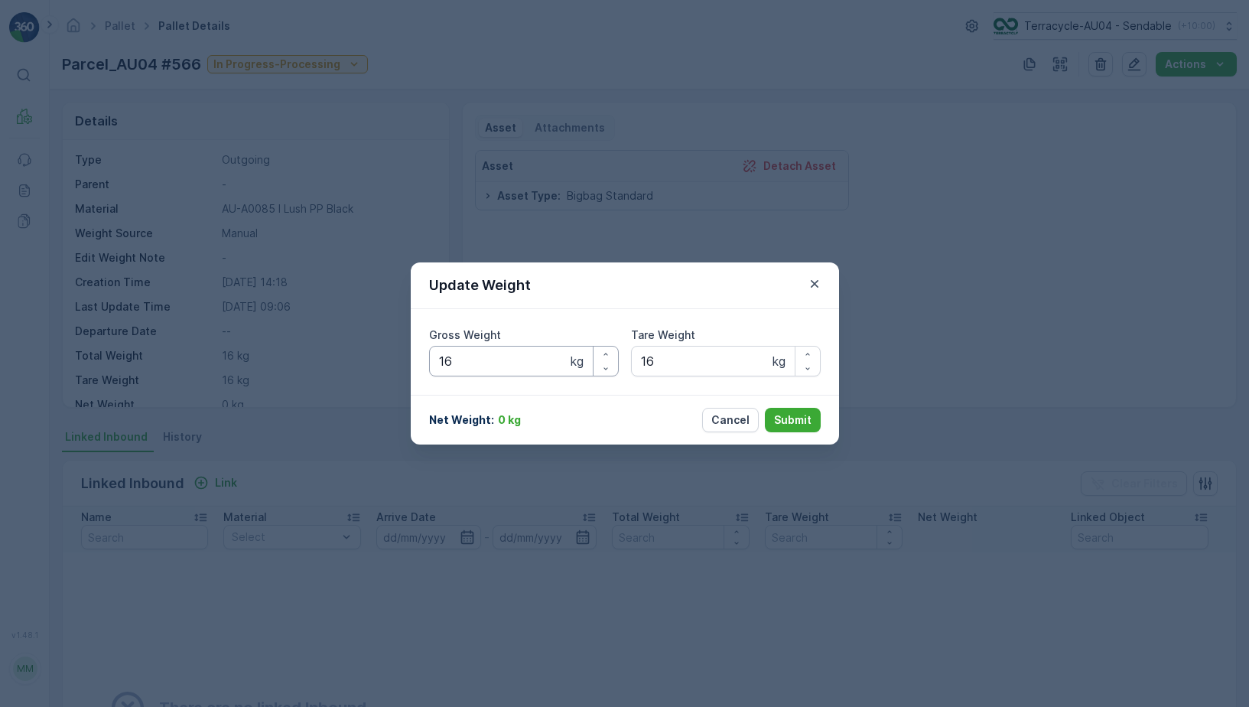
drag, startPoint x: 423, startPoint y: 363, endPoint x: 269, endPoint y: 360, distance: 153.7
click at [269, 360] on div "Update Weight Gross Weight 16 kg Tare Weight 16 kg Net Weight : 0 kg Cancel Sub…" at bounding box center [624, 353] width 1249 height 707
type Weight "131"
click at [765, 417] on button "Submit" at bounding box center [793, 420] width 56 height 24
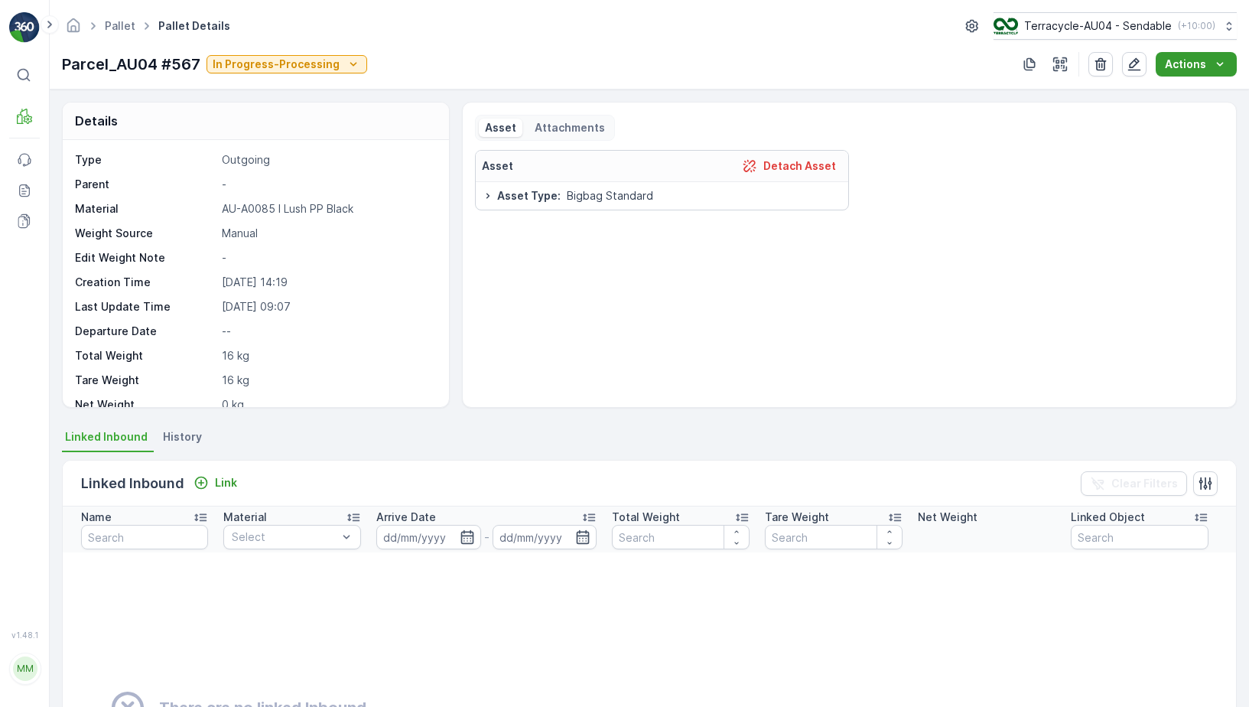
click at [1174, 70] on p "Actions" at bounding box center [1185, 64] width 41 height 15
click at [1178, 108] on div "Asset Attachments Asset Detach Asset Asset Type : Bigbag Standard" at bounding box center [849, 255] width 775 height 306
click at [1179, 71] on p "Actions" at bounding box center [1185, 64] width 41 height 15
click at [1177, 87] on span "Update Weight" at bounding box center [1203, 93] width 78 height 15
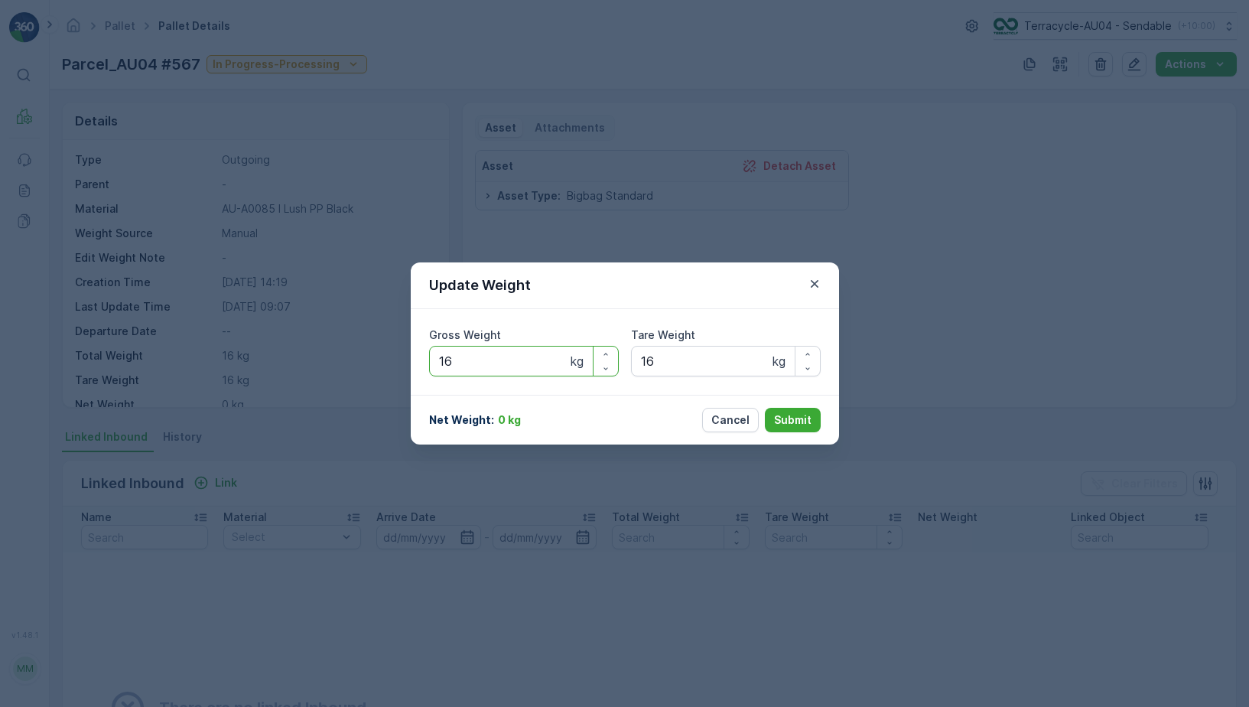
drag, startPoint x: 485, startPoint y: 362, endPoint x: 321, endPoint y: 361, distance: 163.6
click at [321, 361] on div "Update Weight Gross Weight 16 kg Tare Weight 16 kg Net Weight : 0 kg Cancel Sub…" at bounding box center [624, 353] width 1249 height 707
type Weight "157"
click at [801, 415] on p "Submit" at bounding box center [792, 419] width 37 height 15
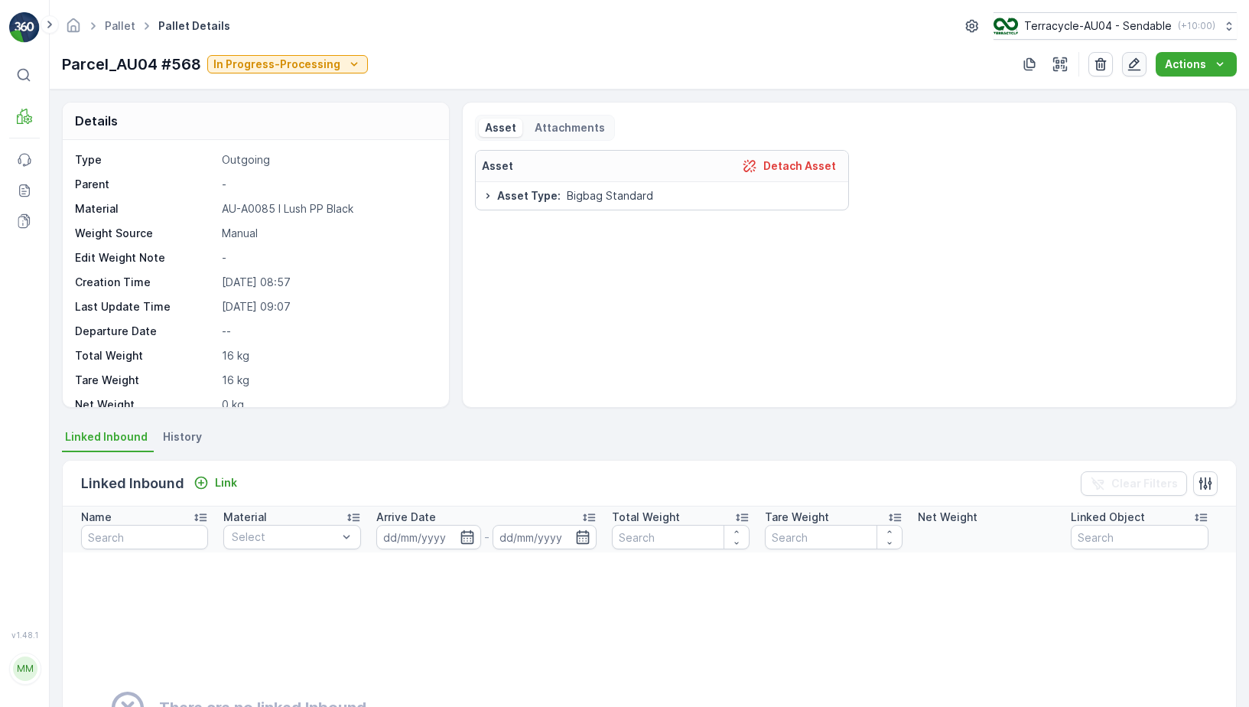
click at [1133, 63] on icon "button" at bounding box center [1133, 64] width 15 height 15
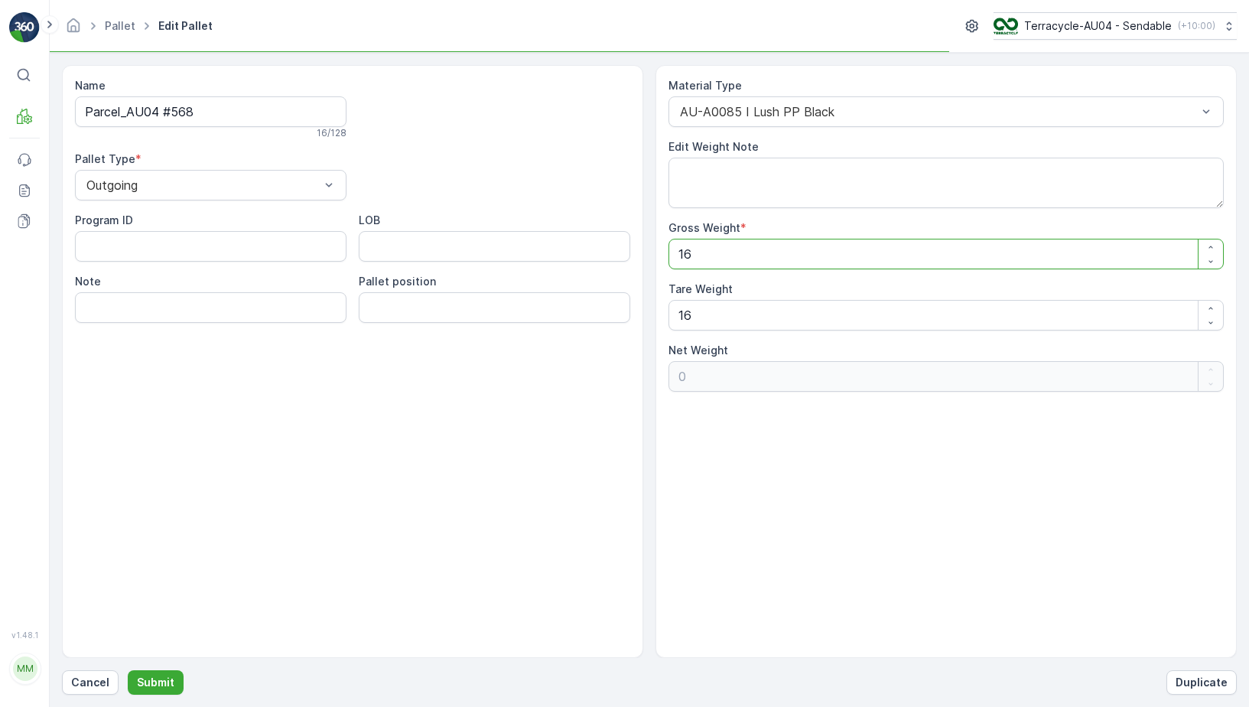
drag, startPoint x: 740, startPoint y: 247, endPoint x: 497, endPoint y: 247, distance: 243.1
click at [503, 247] on div "Name Parcel_AU04 #568 16 / 128 Pallet Type * Outgoing Program ID LOB Note Palle…" at bounding box center [649, 361] width 1174 height 593
type Weight "1"
type Weight "-15"
type Weight "14"
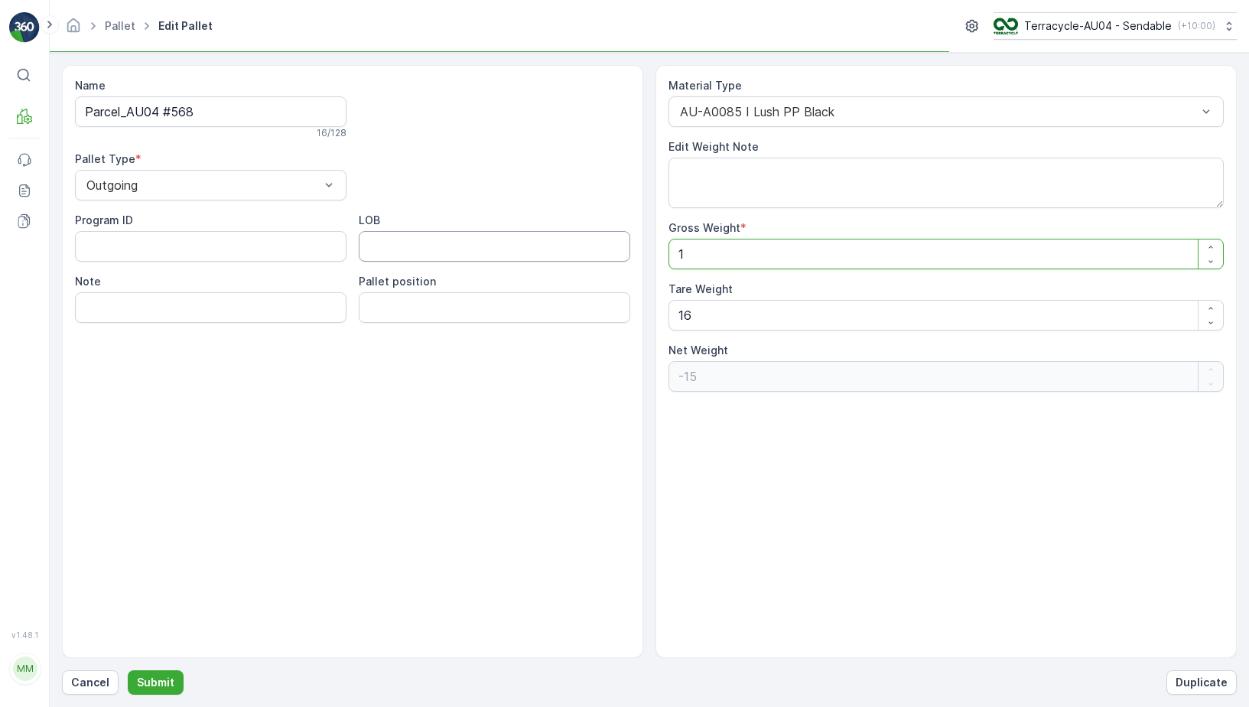
type Weight "-2"
type Weight "143"
type Weight "127"
type Weight "143"
click at [166, 676] on p "Submit" at bounding box center [155, 681] width 37 height 15
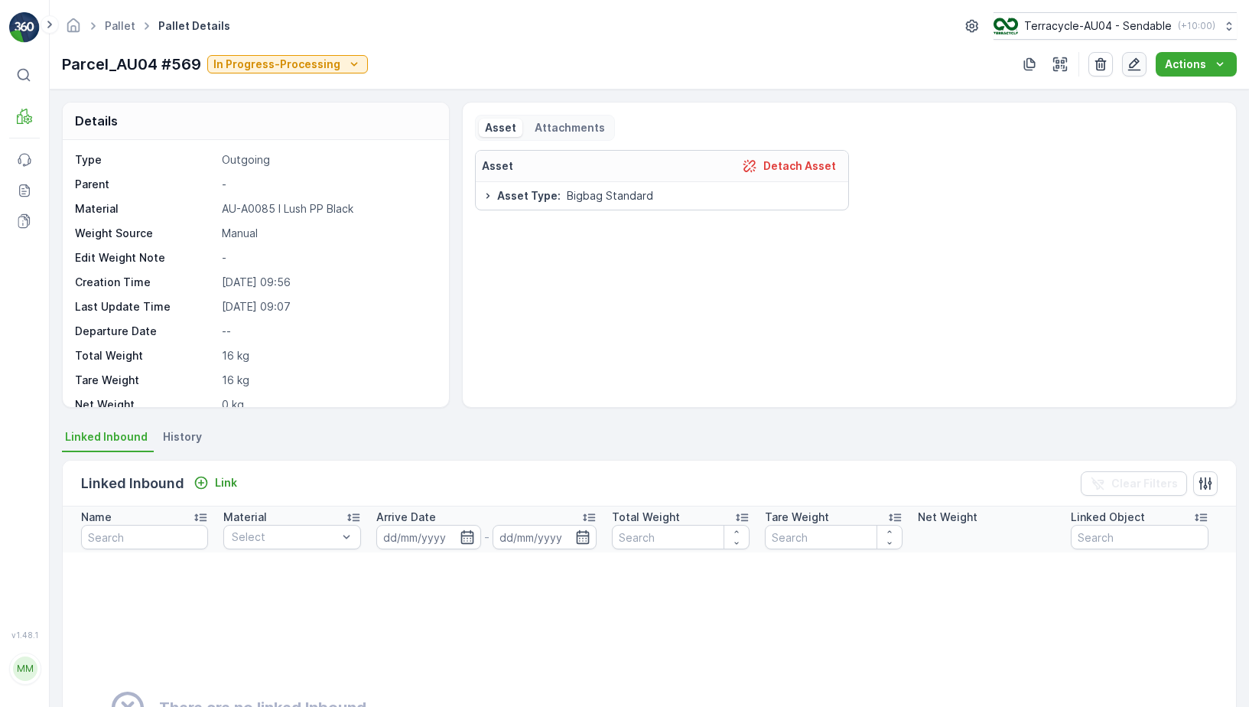
click at [1129, 62] on icon "button" at bounding box center [1133, 64] width 15 height 15
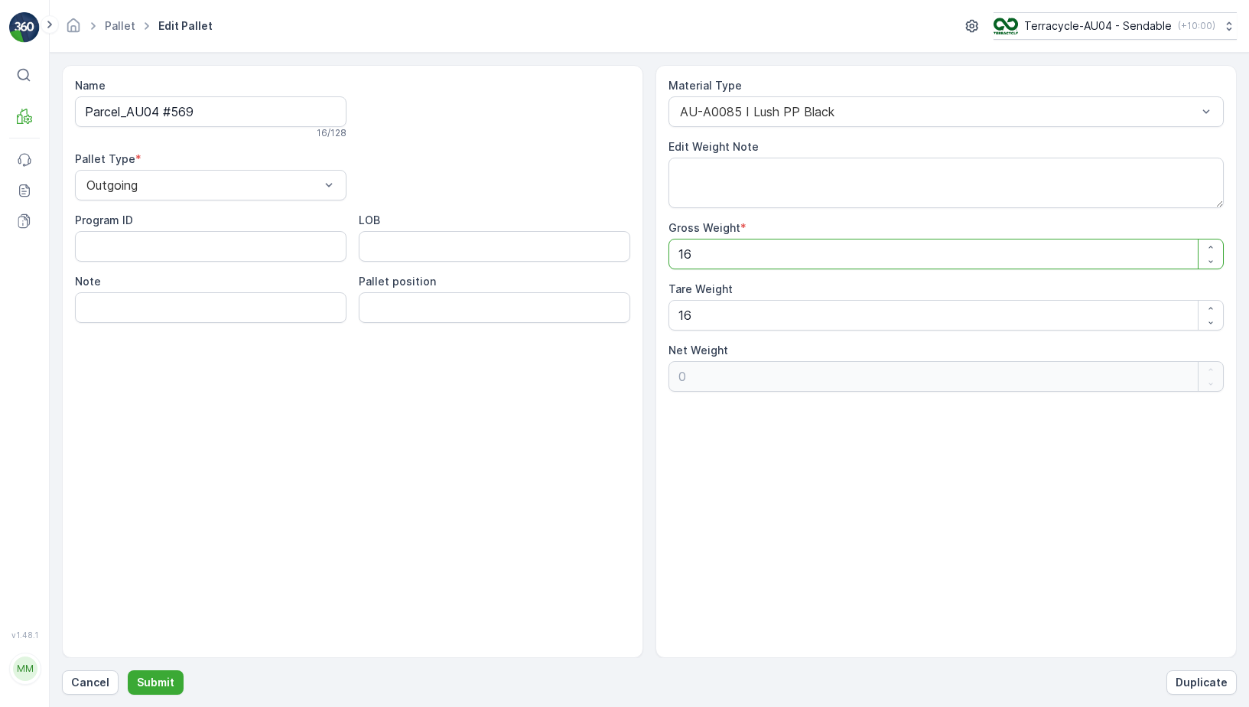
drag, startPoint x: 749, startPoint y: 245, endPoint x: 687, endPoint y: 245, distance: 62.7
click at [687, 245] on Weight "16" at bounding box center [945, 254] width 555 height 31
click at [701, 253] on Weight "16" at bounding box center [945, 254] width 555 height 31
type Weight "1"
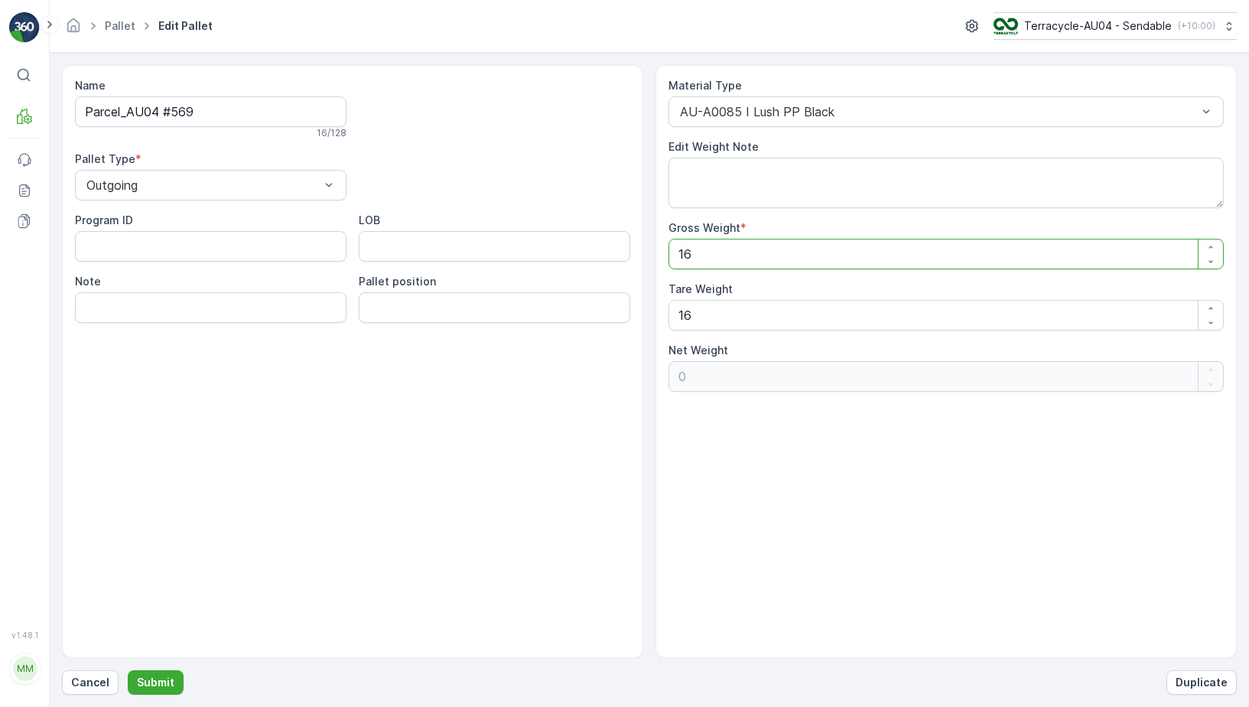
type Weight "-15"
type Weight "0"
type Weight "1"
type Weight "-15"
type Weight "14"
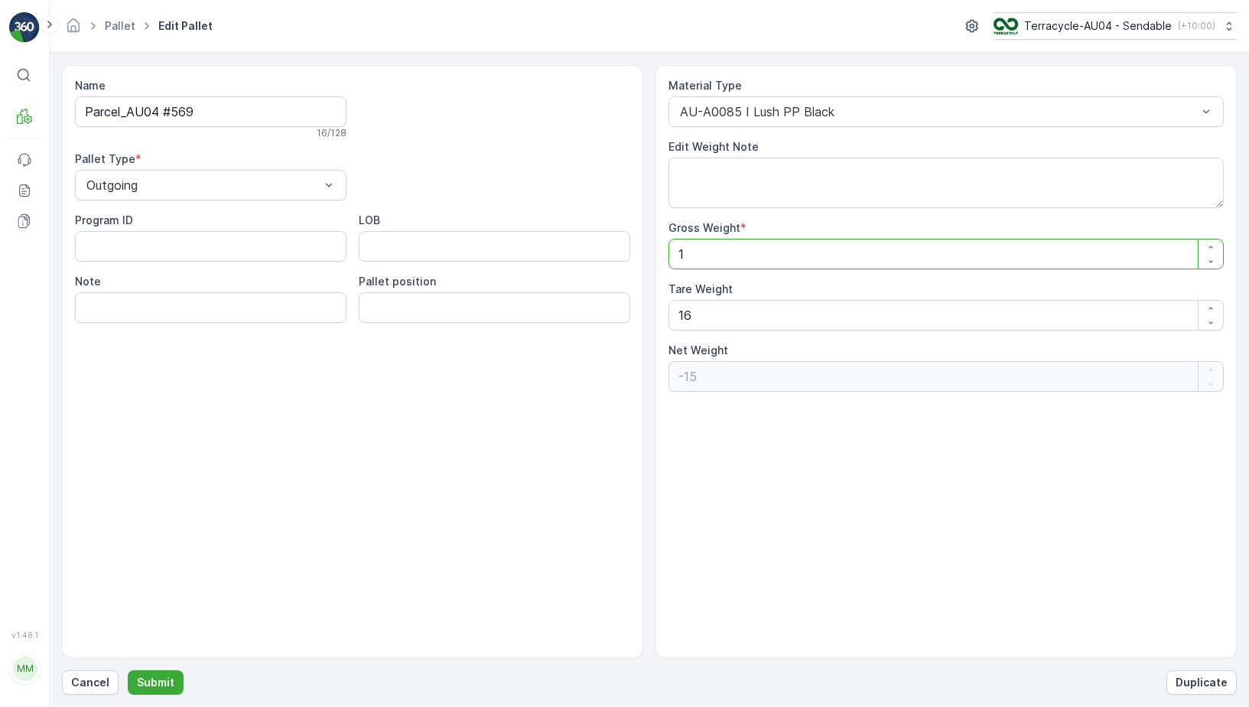
type Weight "-2"
type Weight "141"
type Weight "125"
type Weight "141"
click at [171, 676] on p "Submit" at bounding box center [155, 681] width 37 height 15
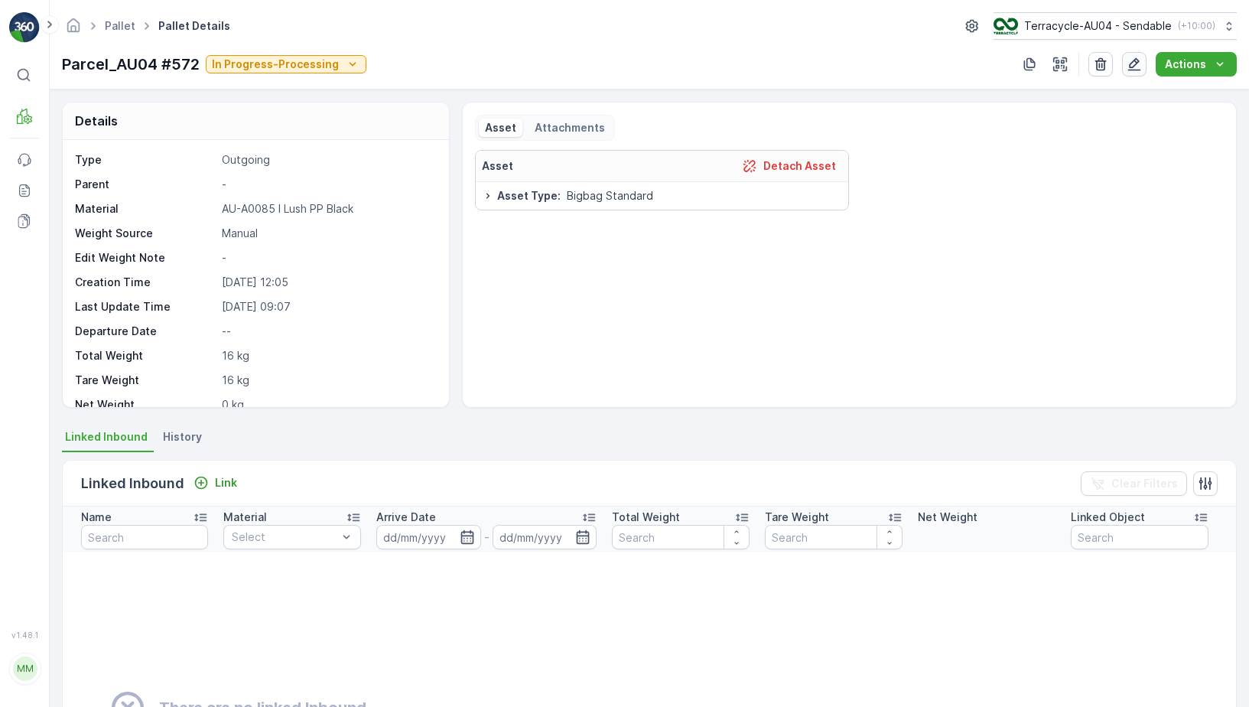
click at [1137, 67] on icon "button" at bounding box center [1133, 64] width 15 height 15
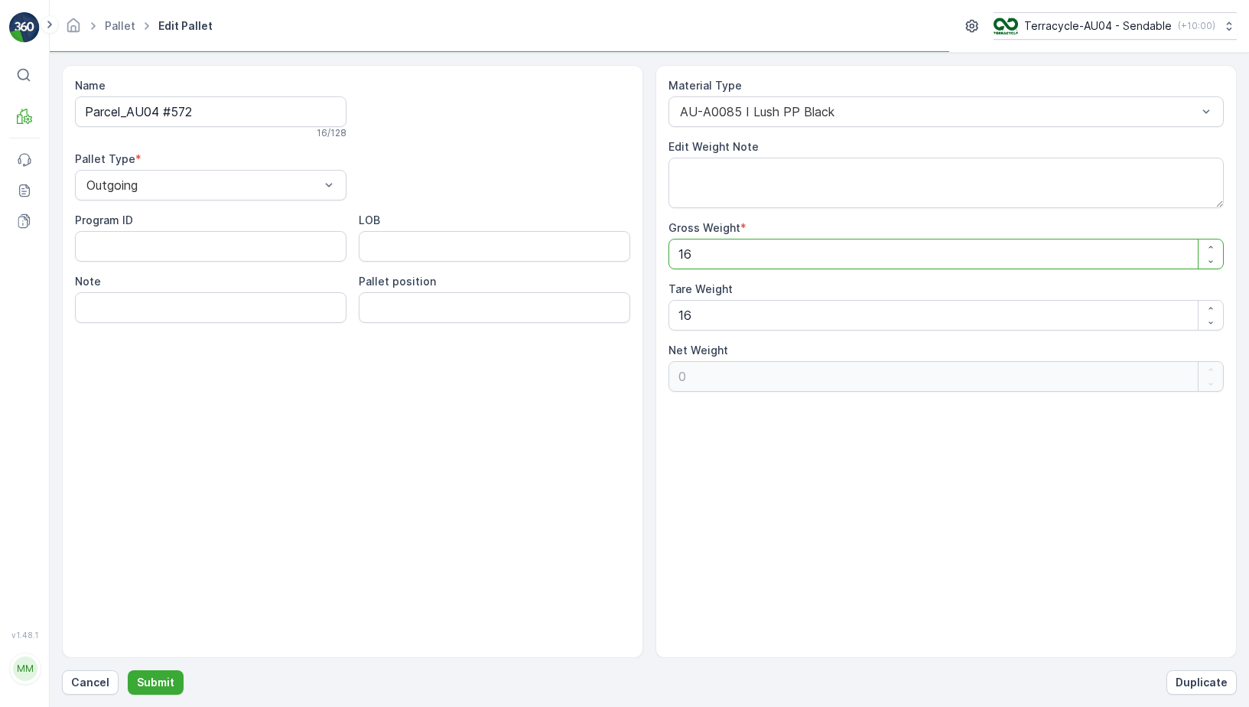
drag, startPoint x: 735, startPoint y: 261, endPoint x: 502, endPoint y: 233, distance: 234.2
click at [502, 234] on div "Name Parcel_AU04 #572 16 / 128 Pallet Type * Outgoing Program ID LOB Note Palle…" at bounding box center [649, 361] width 1174 height 593
type Weight "6"
type Weight "-10"
type Weight "61"
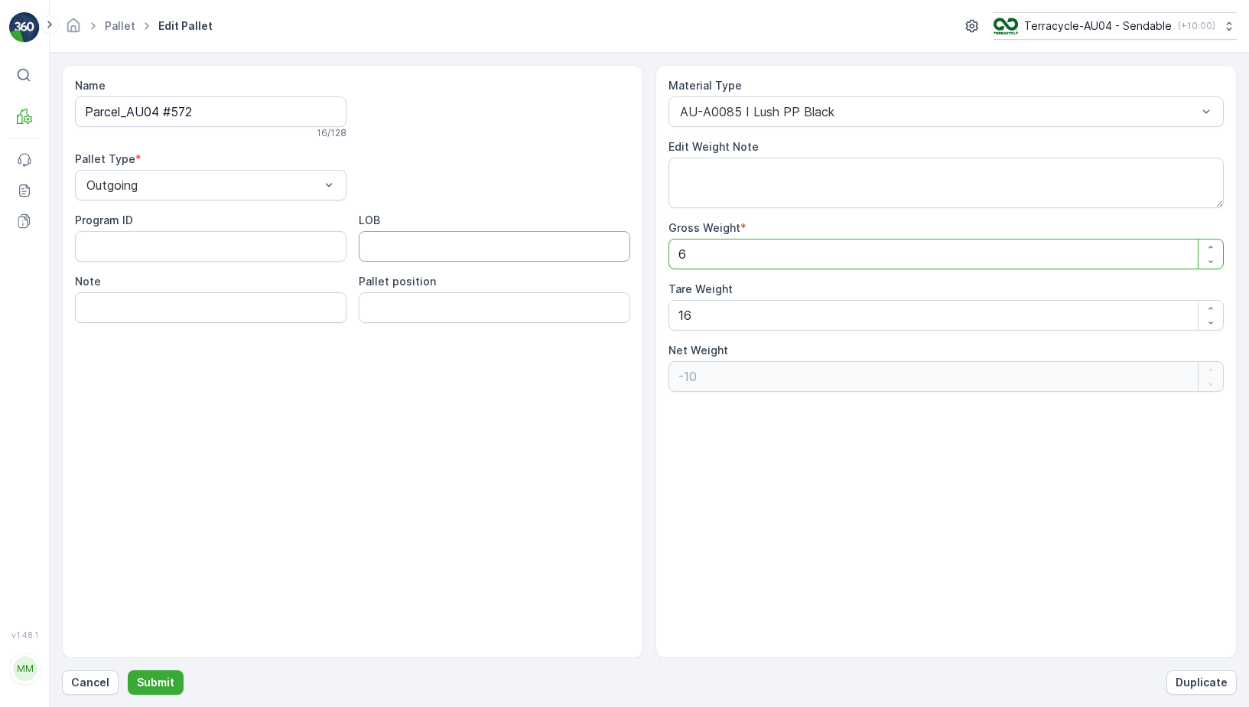
type Weight "45"
type Weight "61.5"
type Weight "45.5"
type Weight "61.51"
type Weight "45.51"
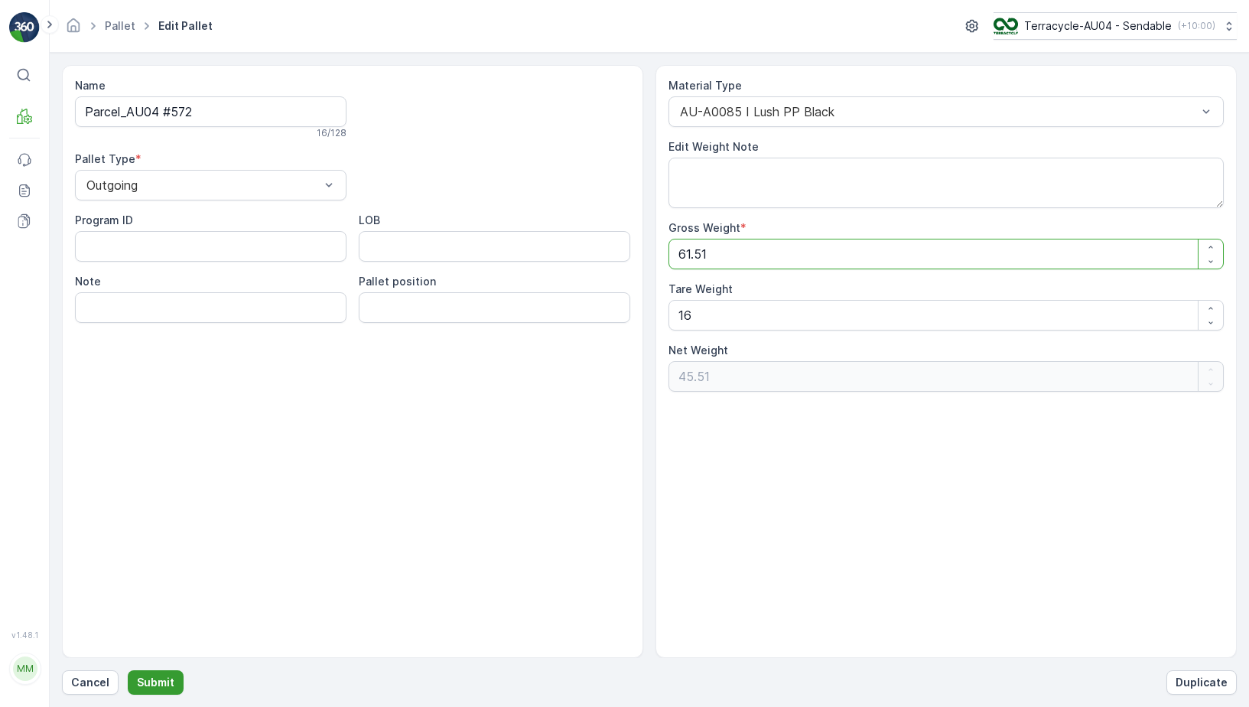
type Weight "61.51"
click at [166, 681] on p "Submit" at bounding box center [155, 681] width 37 height 15
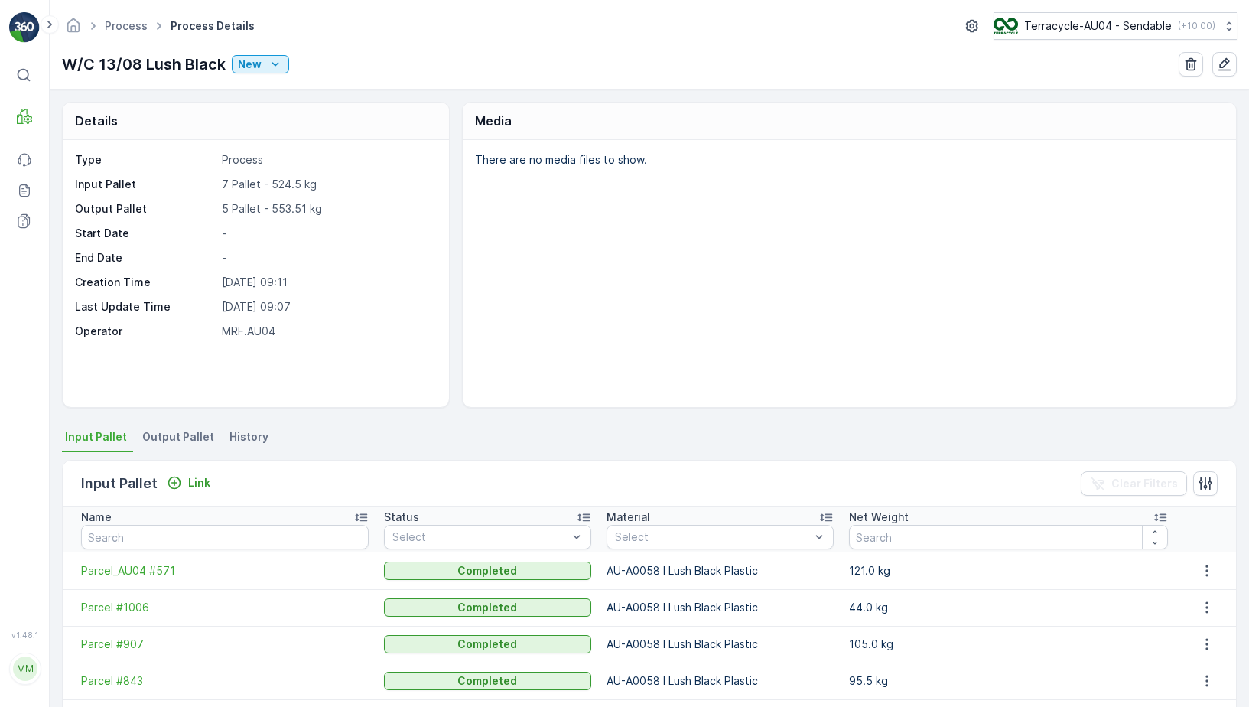
click at [185, 426] on li "Output Pallet" at bounding box center [179, 439] width 81 height 26
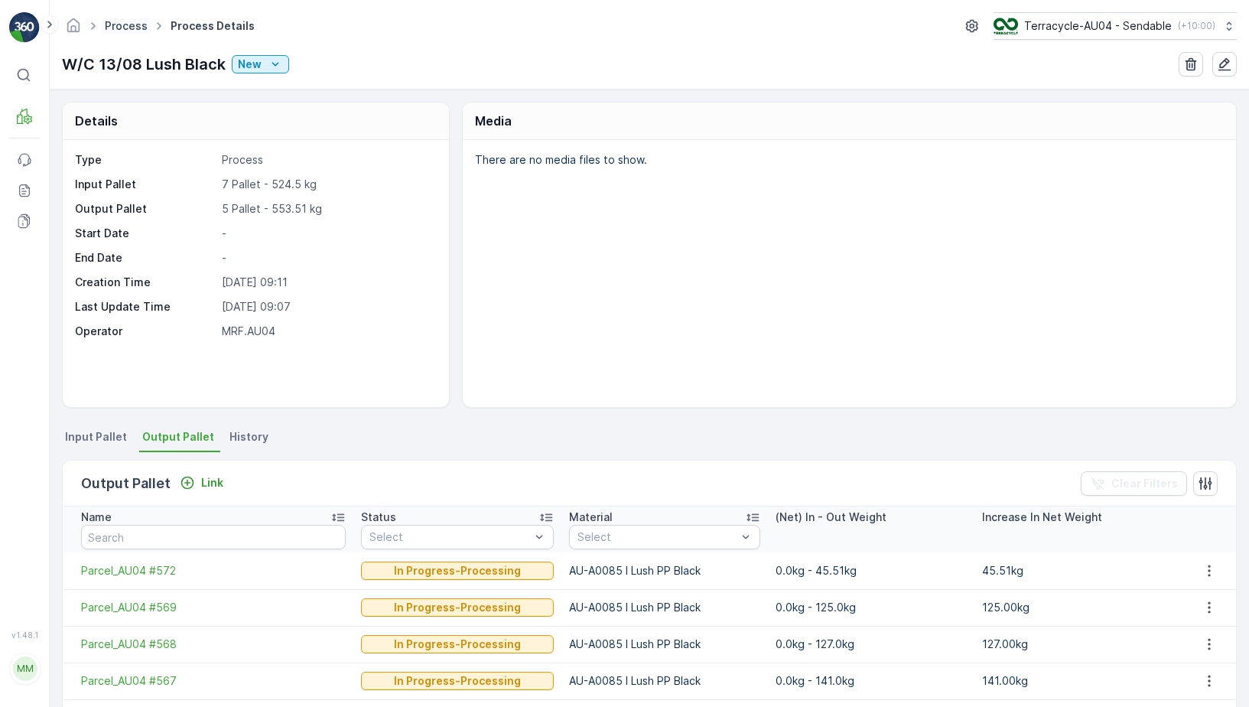
click at [119, 30] on link "Process" at bounding box center [126, 25] width 43 height 13
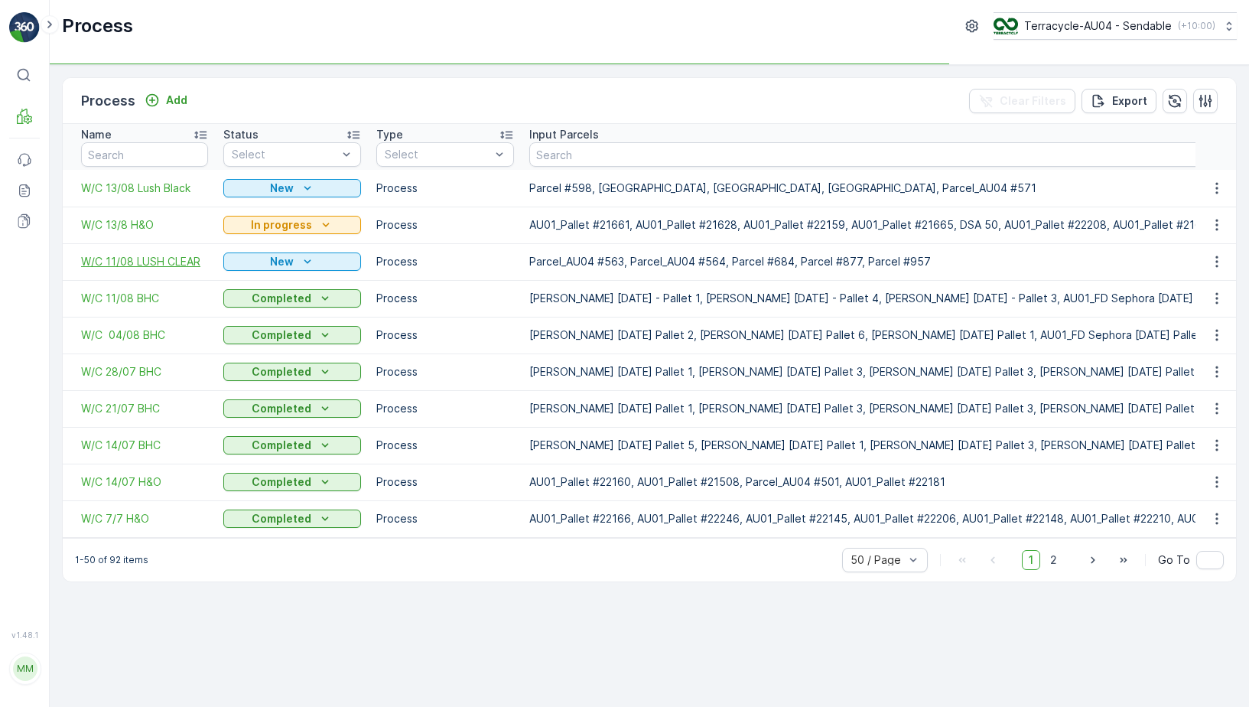
click at [154, 259] on span "W/C 11/08 LUSH CLEAR" at bounding box center [144, 261] width 127 height 15
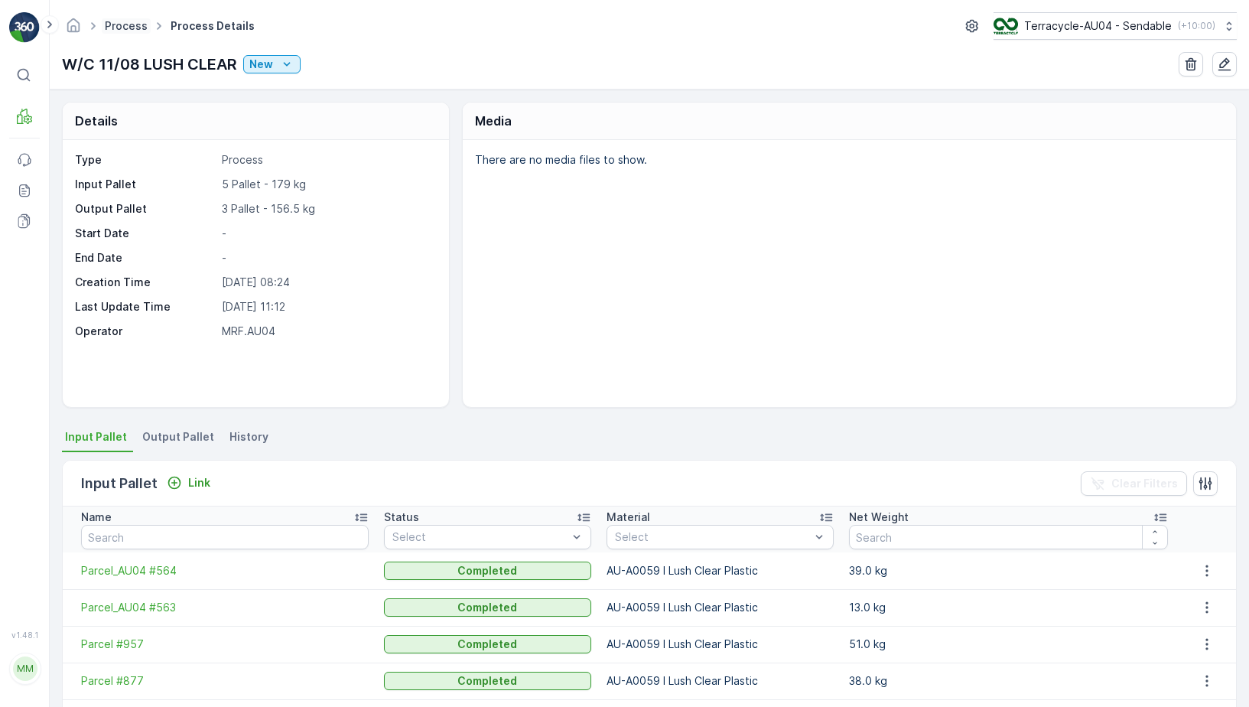
click at [132, 26] on link "Process" at bounding box center [126, 25] width 43 height 13
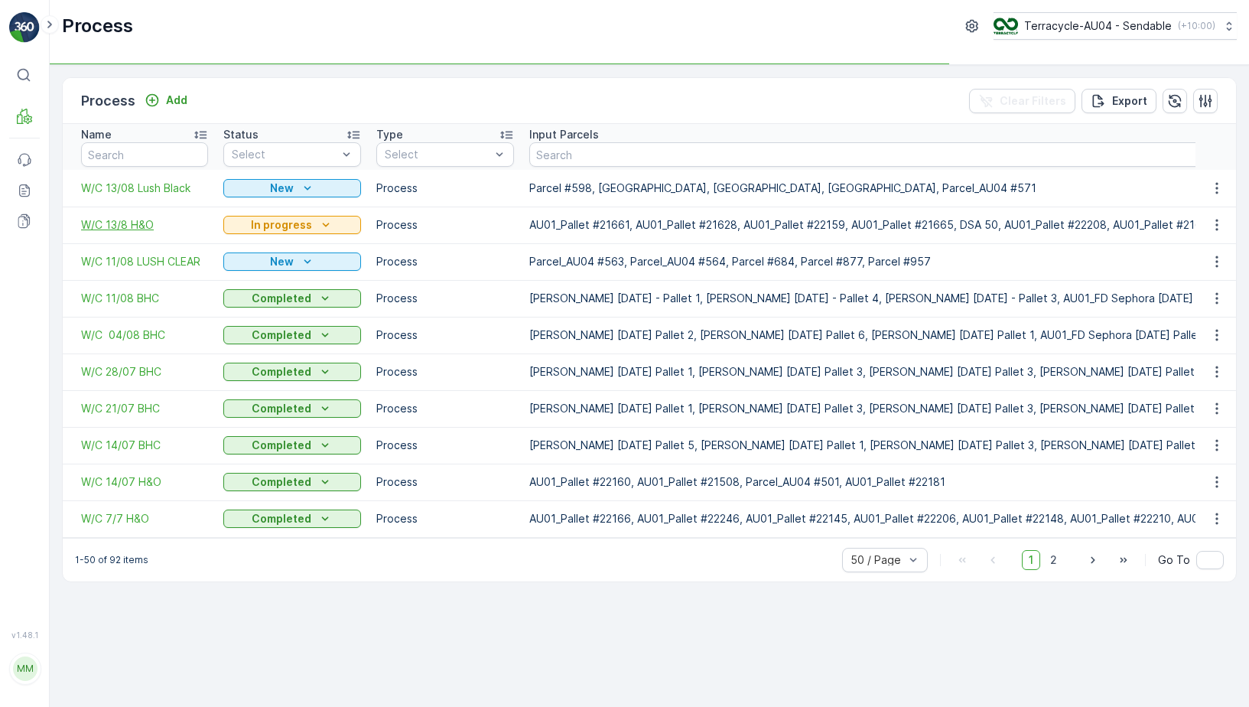
click at [132, 230] on span "W/C 13/8 H&O" at bounding box center [144, 224] width 127 height 15
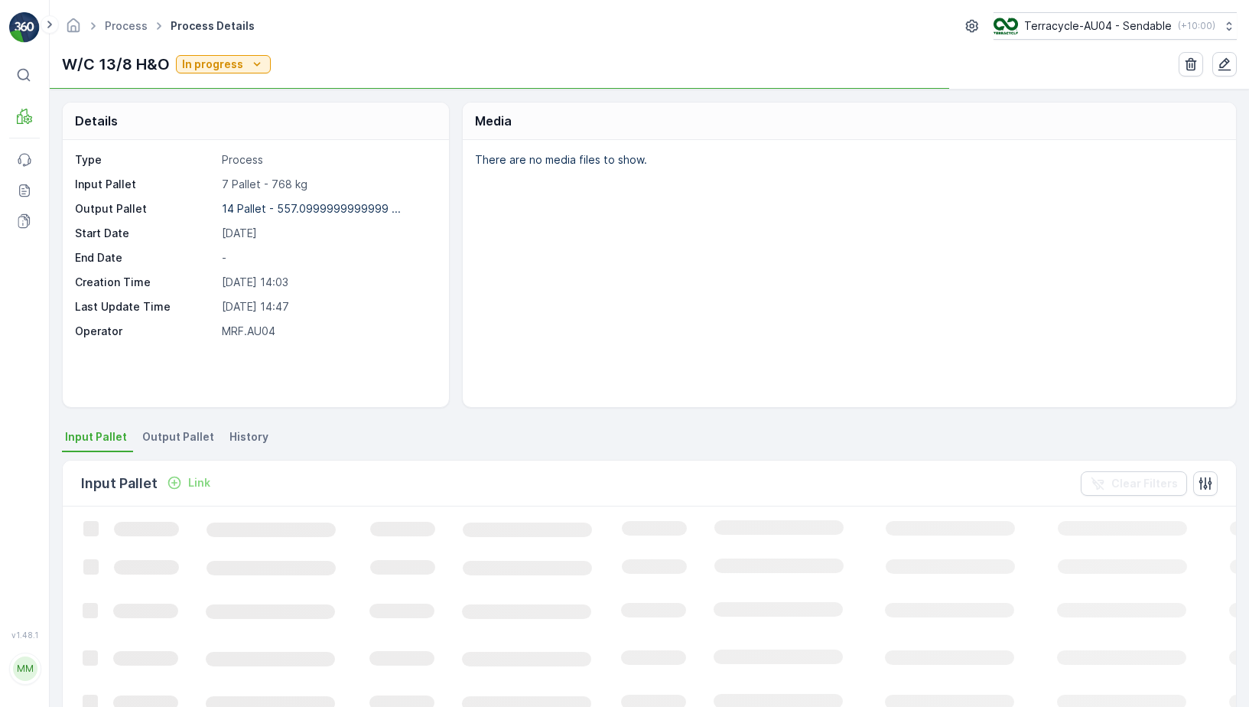
click at [190, 481] on p "Link" at bounding box center [199, 482] width 22 height 15
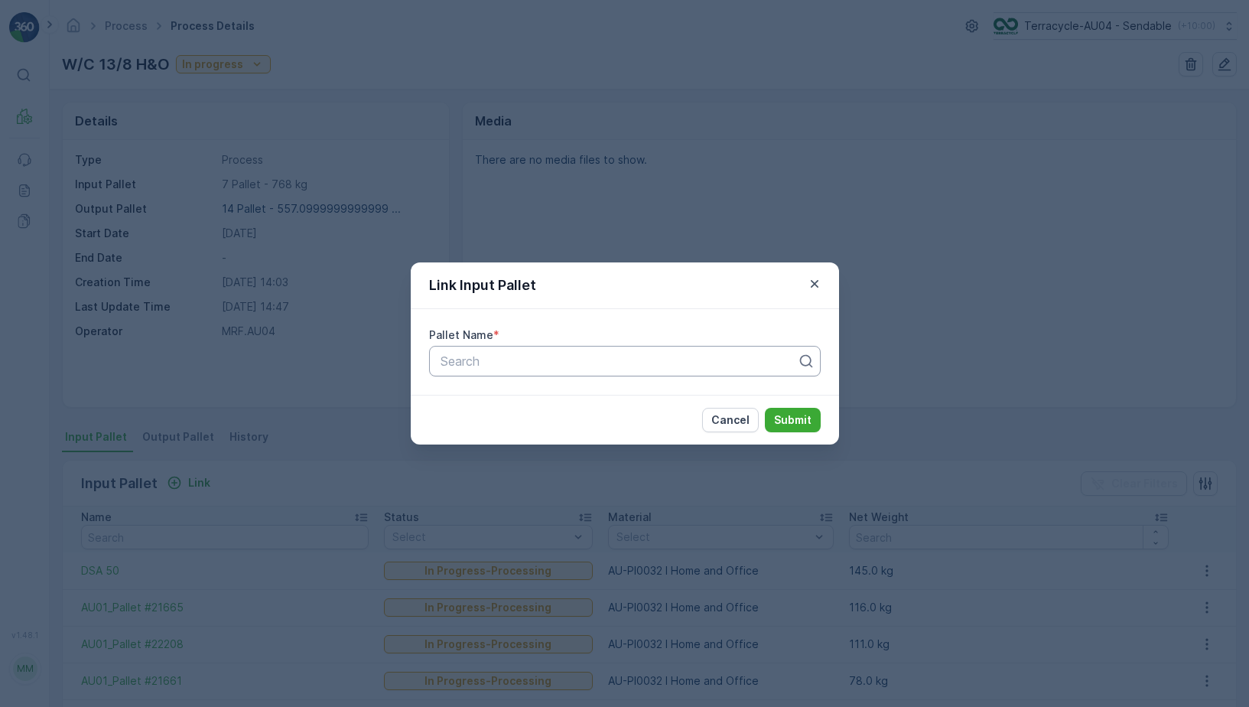
click at [531, 364] on div at bounding box center [618, 361] width 359 height 14
type input "22199"
click at [603, 404] on div "AU01_Pallet #22199" at bounding box center [624, 398] width 373 height 14
click at [795, 414] on p "Submit" at bounding box center [792, 419] width 37 height 15
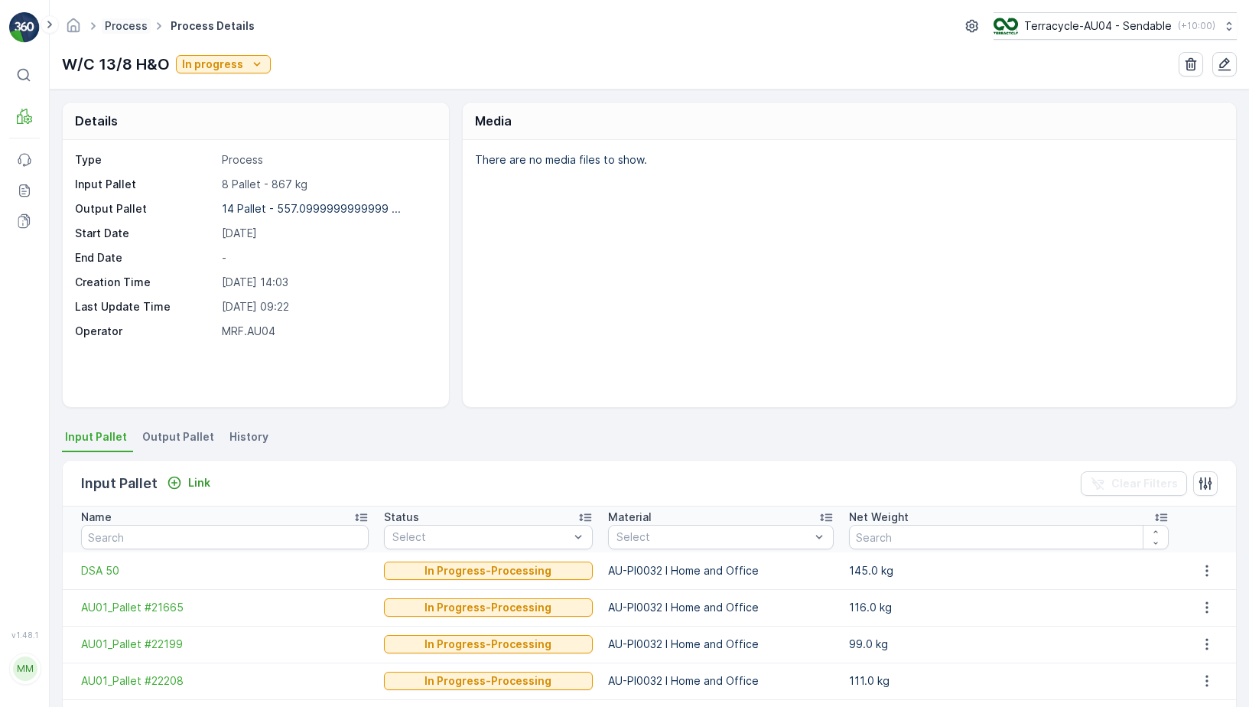
click at [124, 29] on link "Process" at bounding box center [126, 25] width 43 height 13
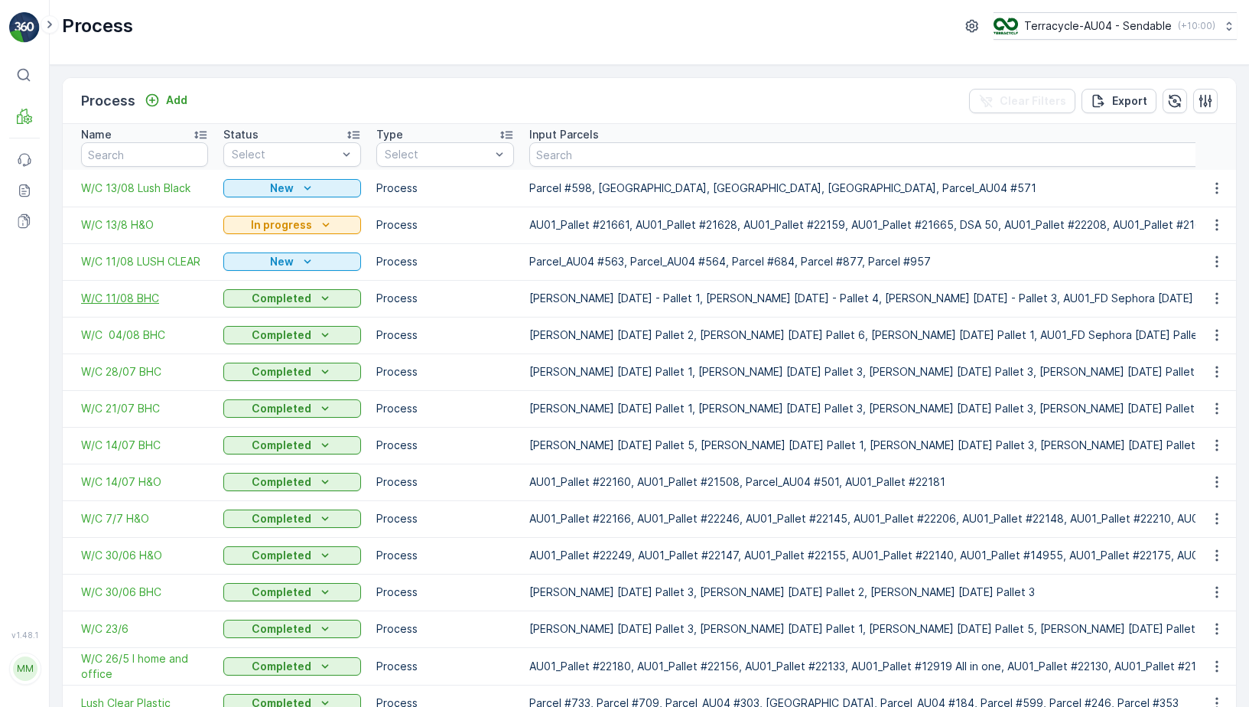
click at [138, 294] on span "W/C 11/08 BHC" at bounding box center [144, 298] width 127 height 15
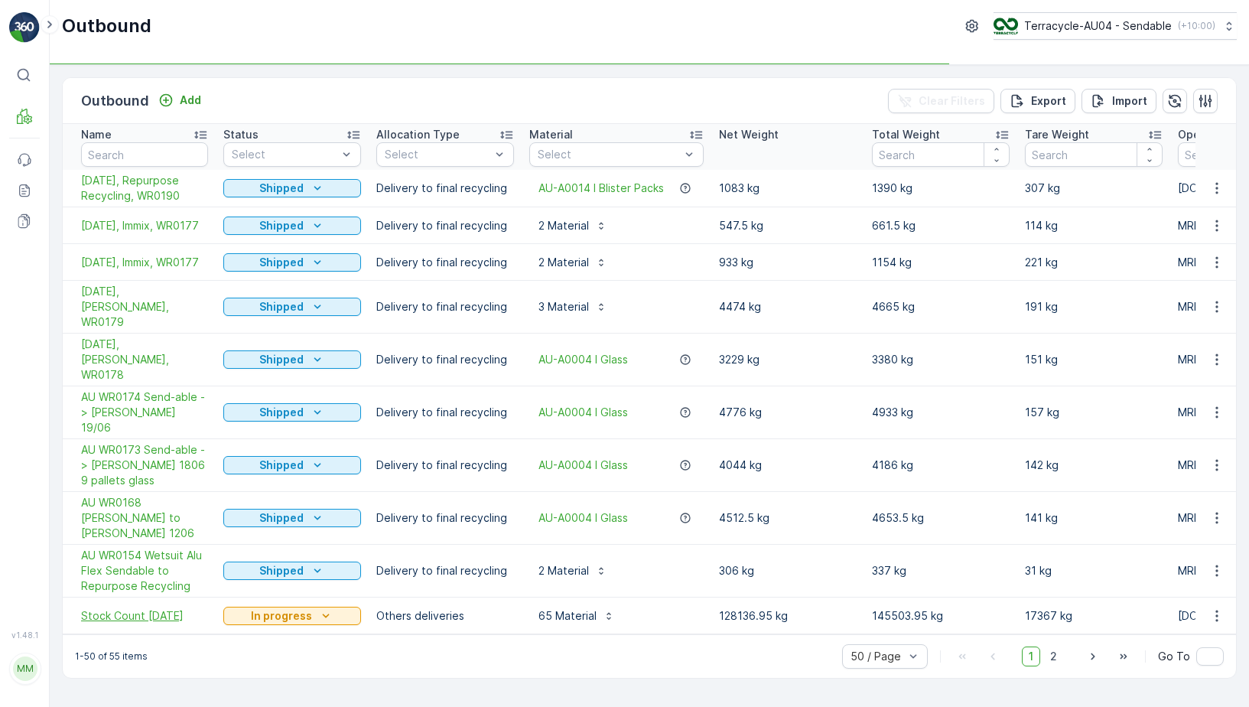
click at [175, 608] on span "Stock Count [DATE]" at bounding box center [144, 615] width 127 height 15
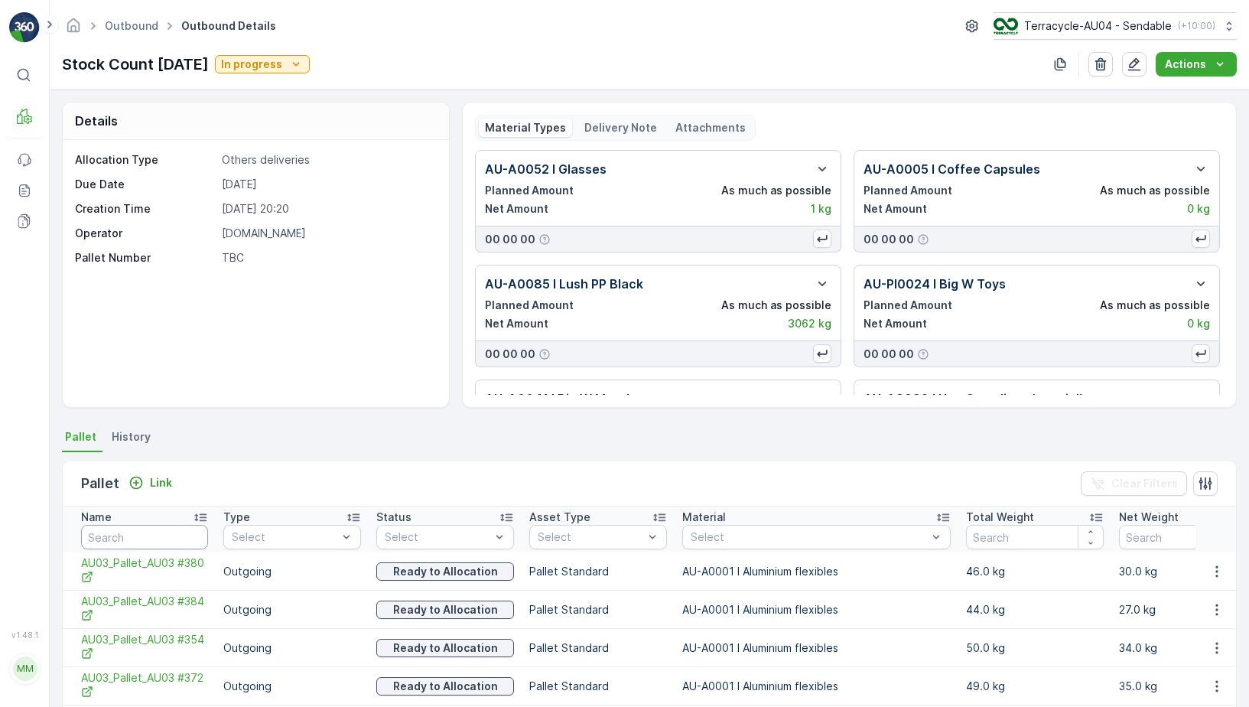
click at [171, 539] on input "text" at bounding box center [144, 537] width 127 height 24
type input "22227"
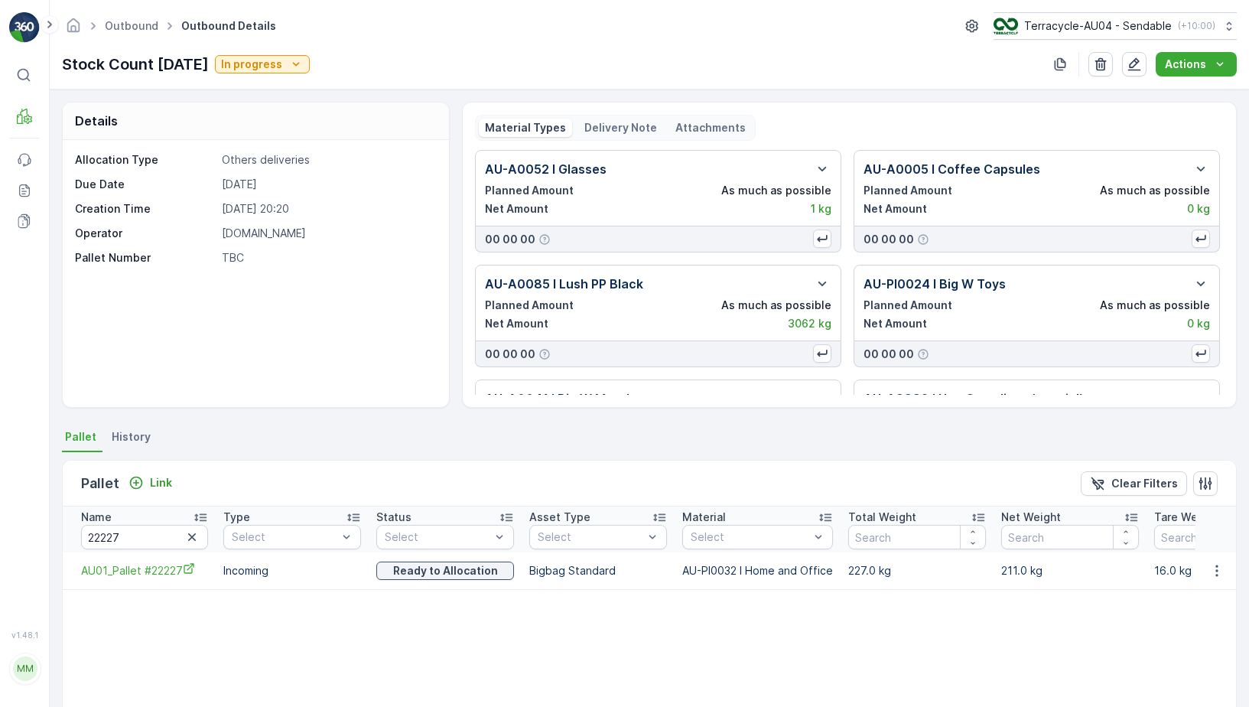
scroll to position [0, 109]
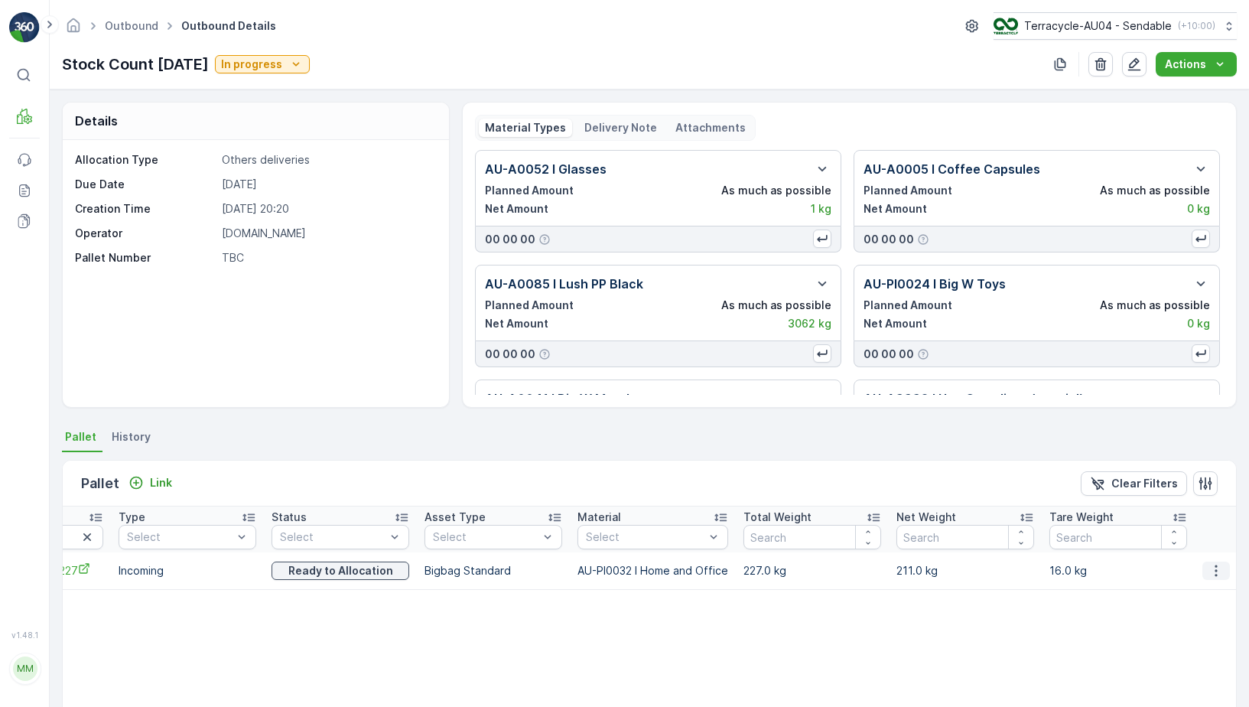
click at [1216, 577] on icon "button" at bounding box center [1215, 570] width 15 height 15
click at [1200, 626] on span "Unlink Pallet" at bounding box center [1185, 621] width 62 height 15
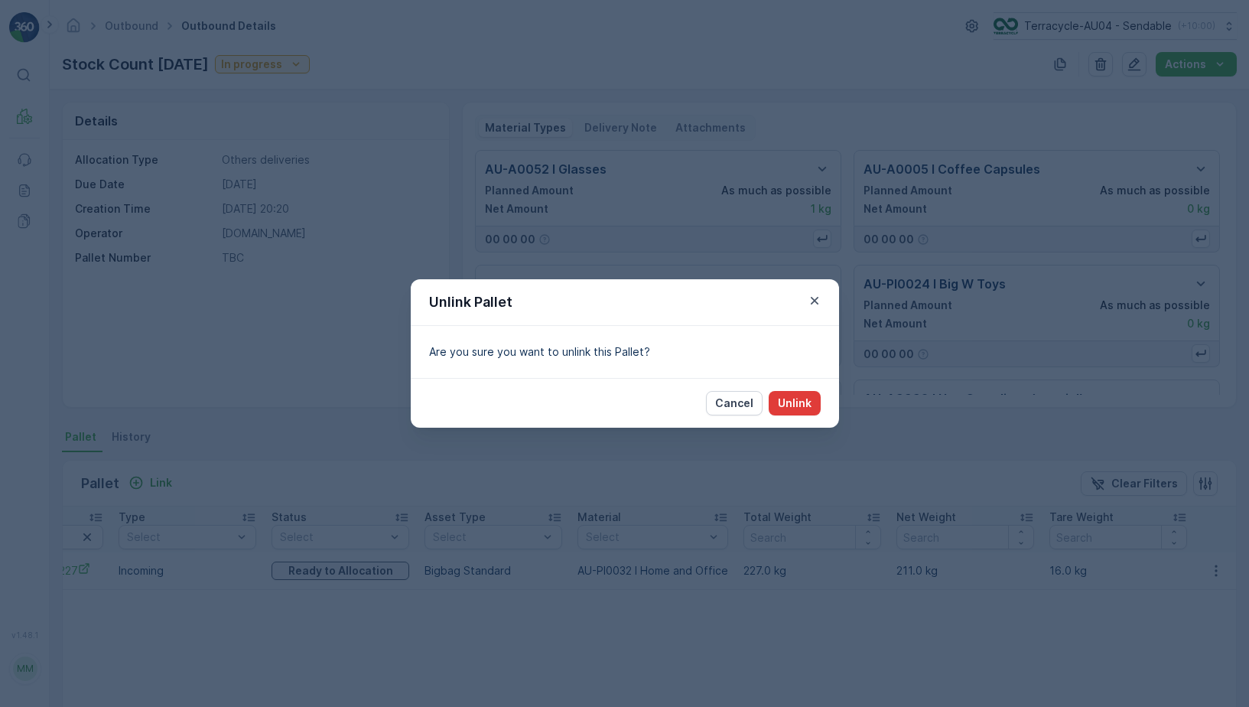
click at [795, 411] on button "Unlink" at bounding box center [794, 403] width 52 height 24
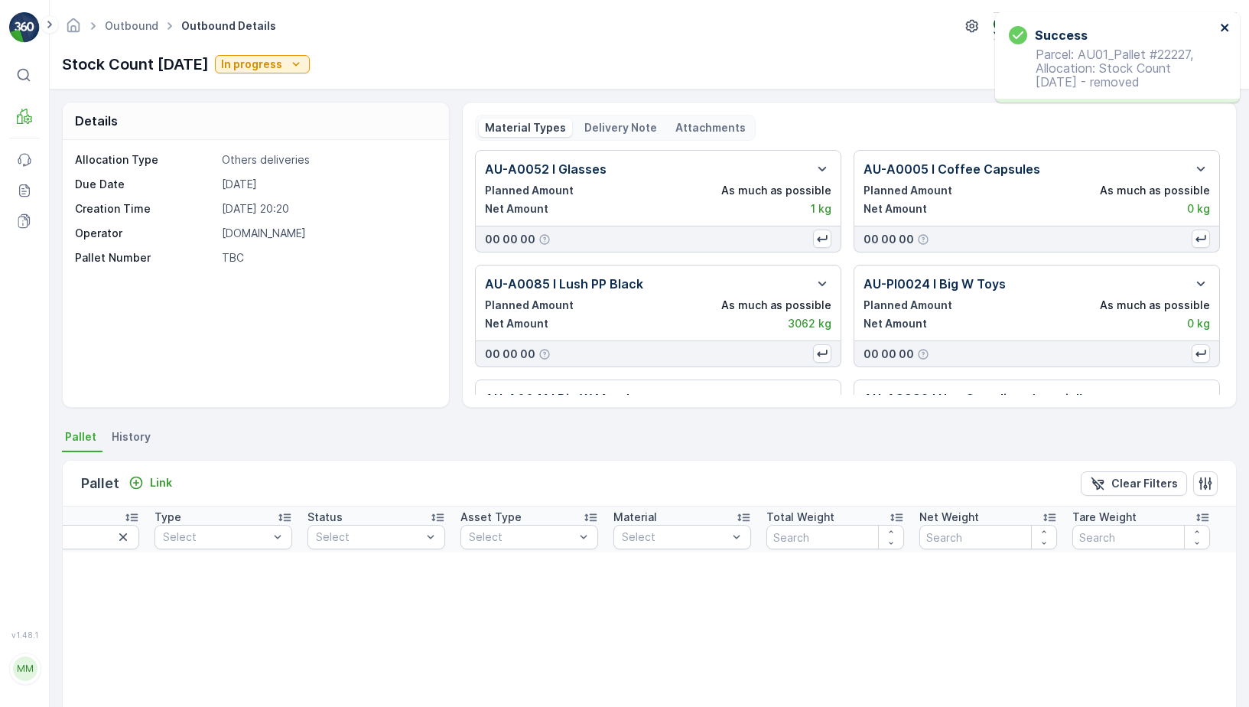
scroll to position [0, 73]
click at [1223, 26] on icon "close" at bounding box center [1225, 27] width 11 height 12
